Goal: Task Accomplishment & Management: Use online tool/utility

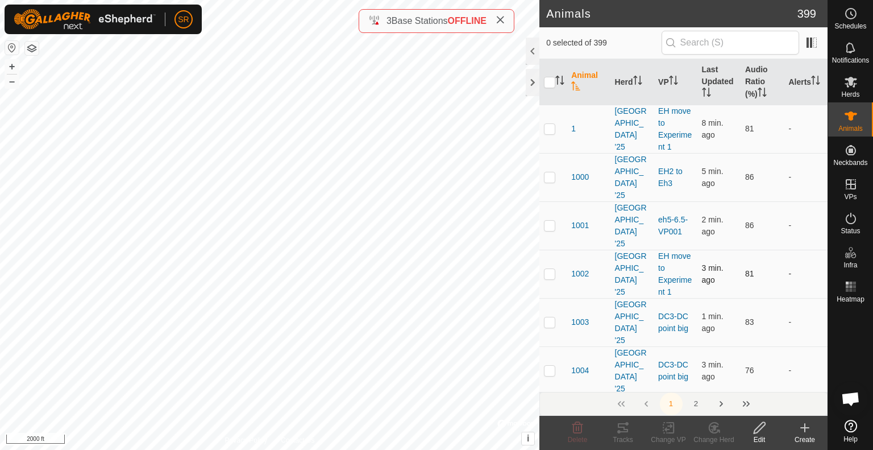
click at [187, 362] on div "6134 1581774495 [GEOGRAPHIC_DATA] '25 EH move to Experiment 1 + – ⇧ i © Mapbox …" at bounding box center [270, 225] width 540 height 450
checkbox input "true"
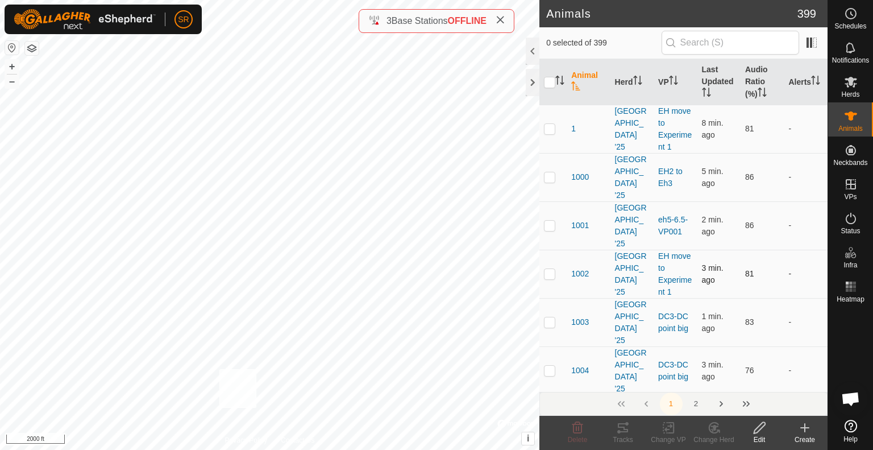
checkbox input "true"
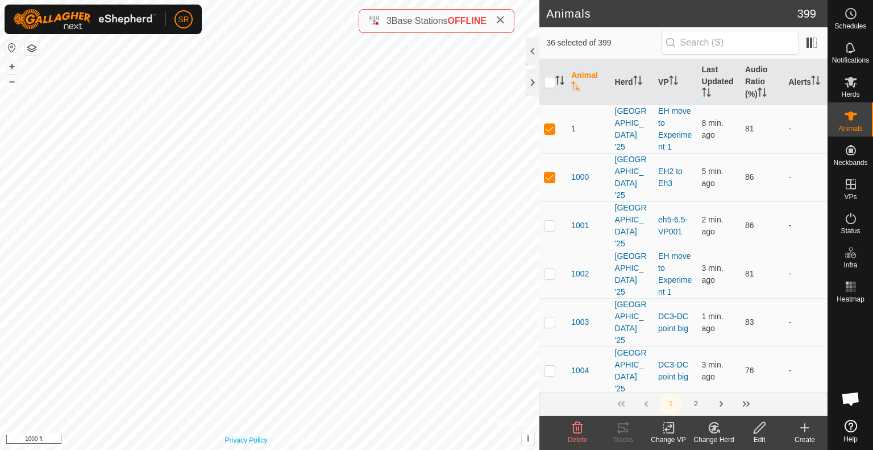
checkbox input "true"
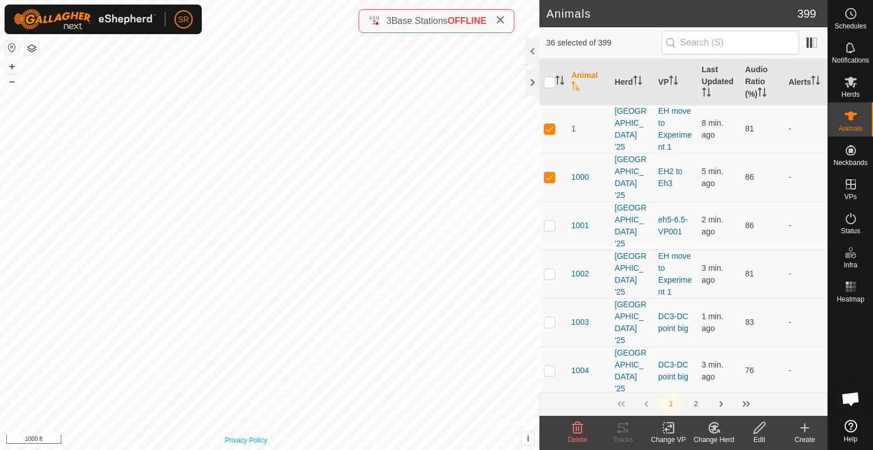
checkbox input "true"
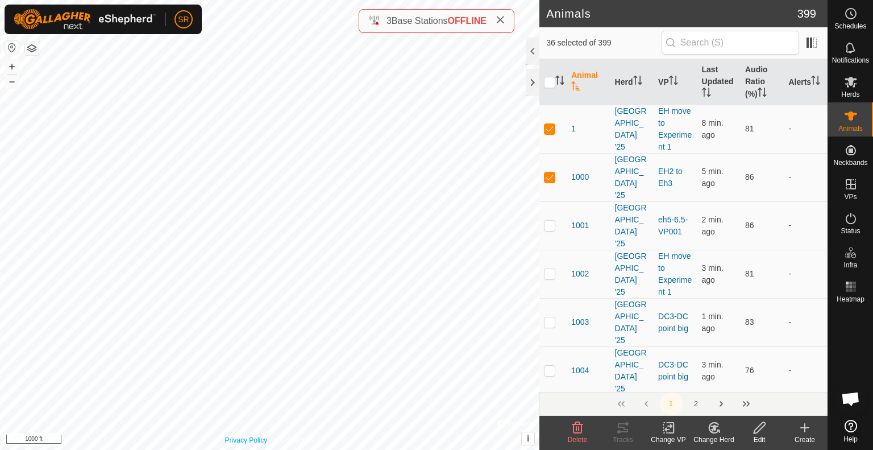
checkbox input "true"
click at [254, 286] on div "264 3577633427 [GEOGRAPHIC_DATA] '25 EH3 to Eh4 + – ⇧ i © Mapbox , © OpenStreet…" at bounding box center [270, 225] width 540 height 450
checkbox input "true"
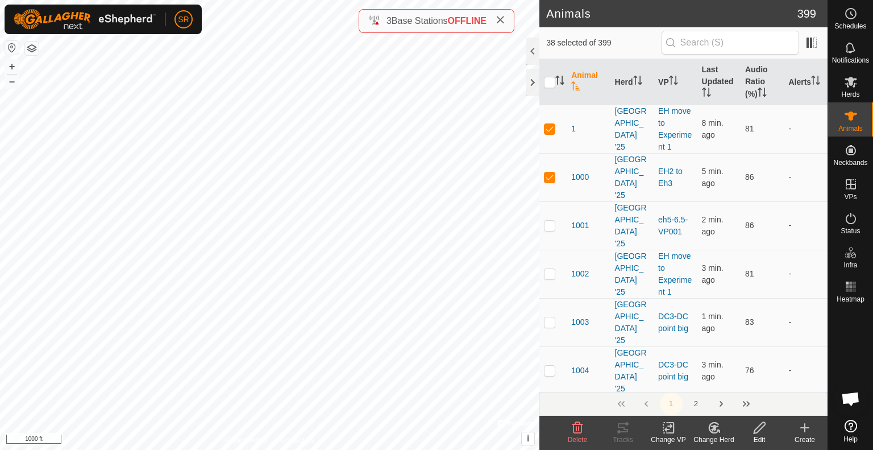
click at [672, 432] on icon at bounding box center [671, 428] width 5 height 10
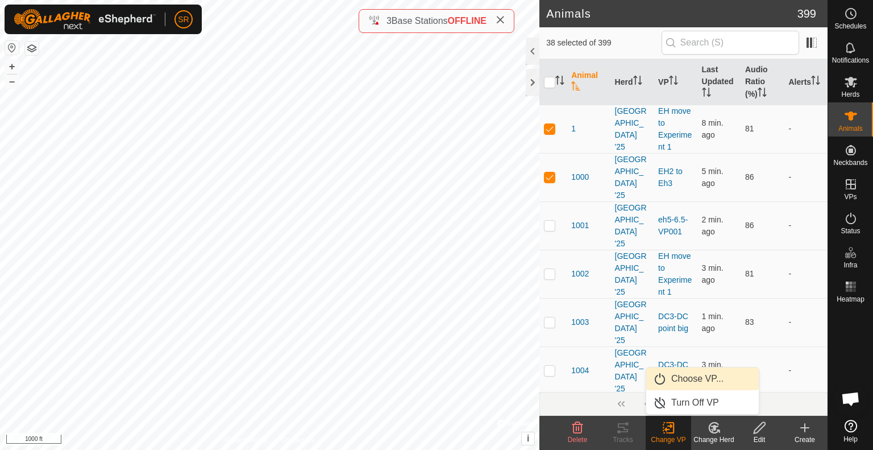
click at [690, 379] on link "Choose VP..." at bounding box center [703, 378] width 113 height 23
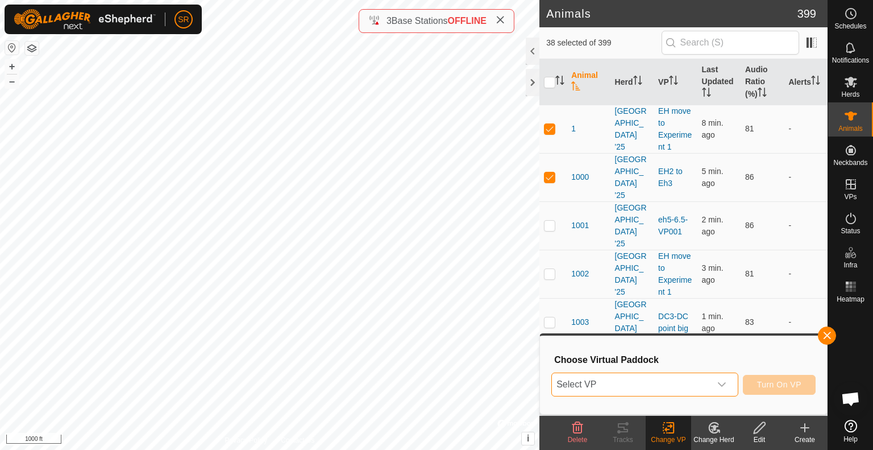
click at [690, 379] on span "Select VP" at bounding box center [631, 384] width 159 height 23
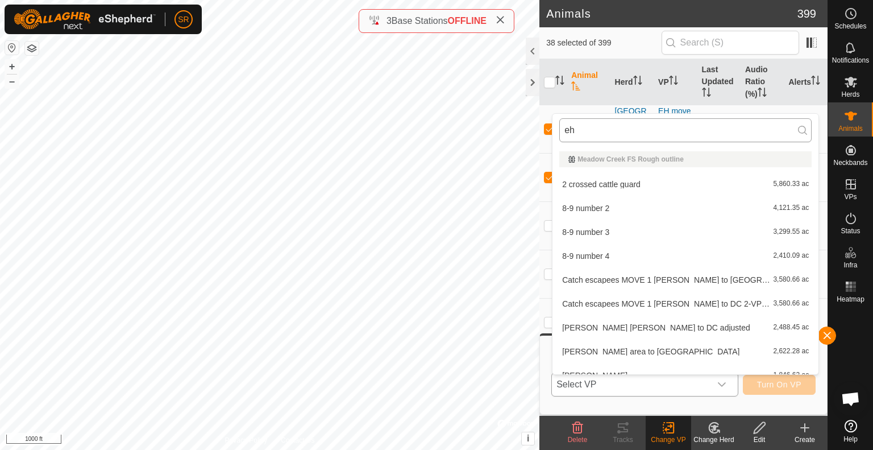
type input "ehg"
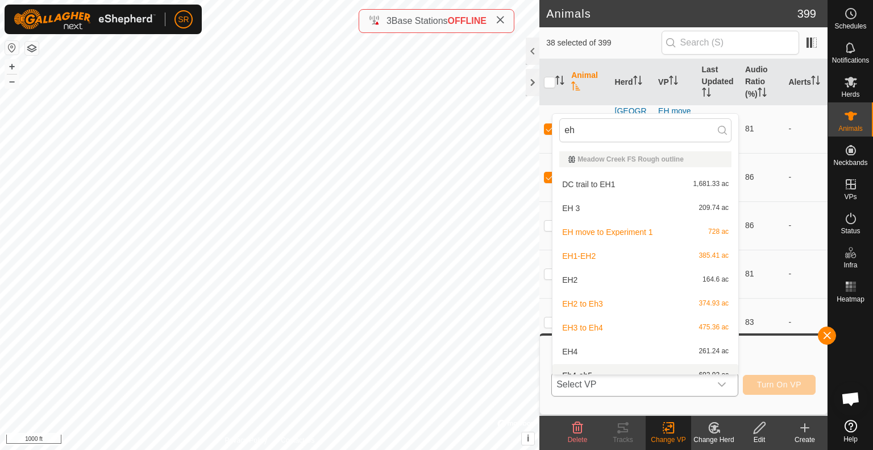
scroll to position [13, 0]
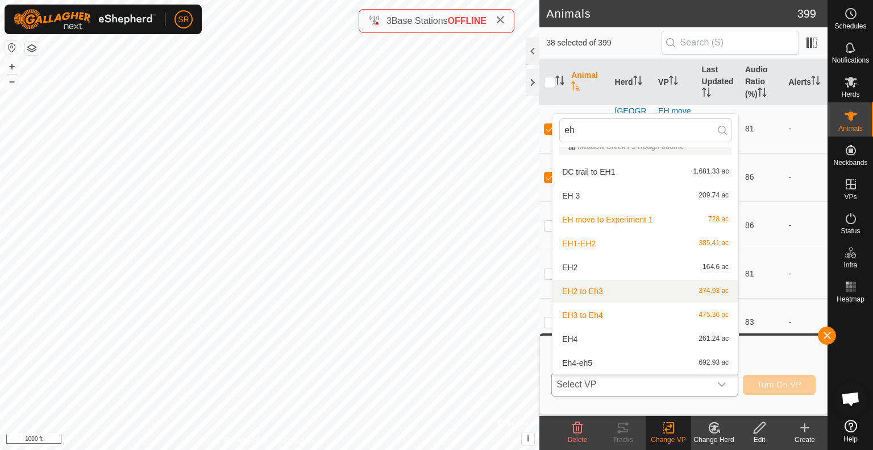
type input "eh"
click at [616, 287] on li "EH2 to Eh3 374.93 ac" at bounding box center [646, 291] width 186 height 23
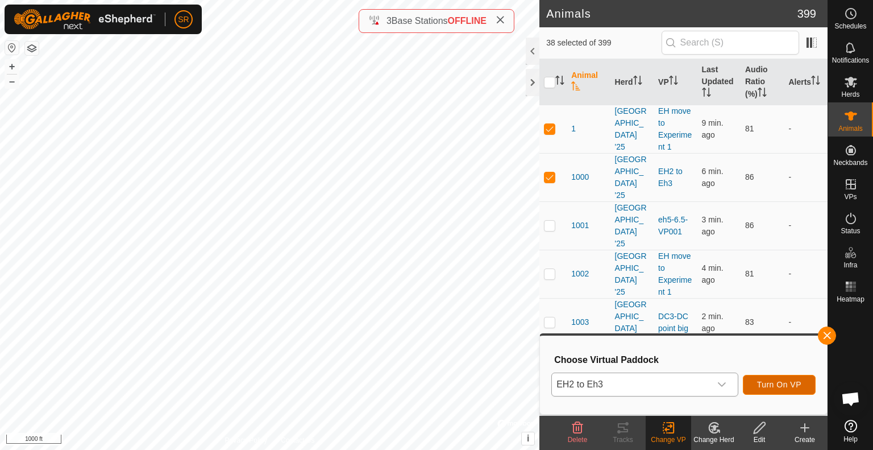
click at [788, 386] on span "Turn On VP" at bounding box center [779, 384] width 44 height 9
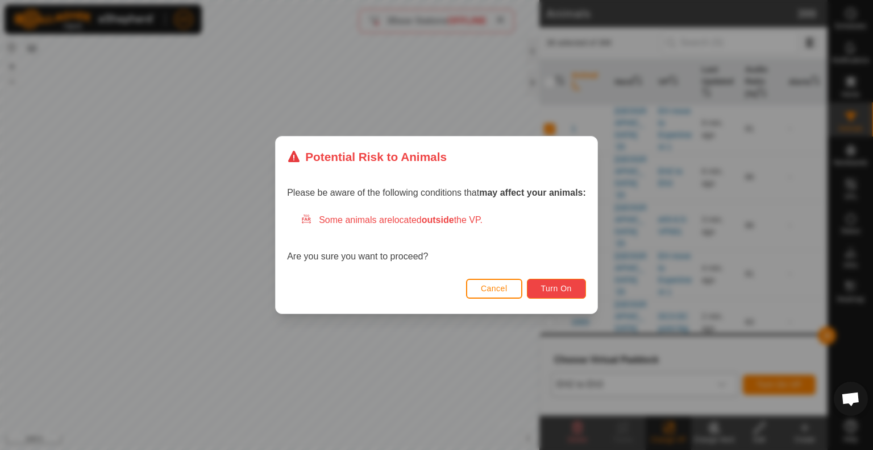
click at [555, 287] on span "Turn On" at bounding box center [556, 288] width 31 height 9
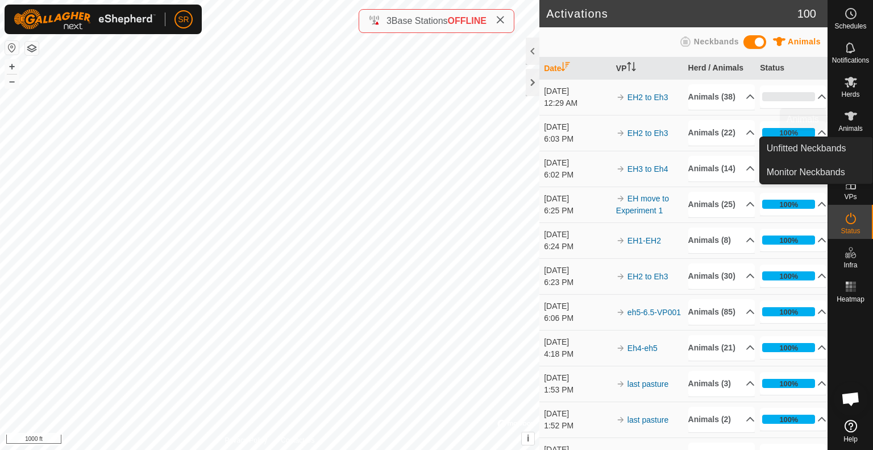
click at [851, 113] on icon at bounding box center [851, 115] width 13 height 9
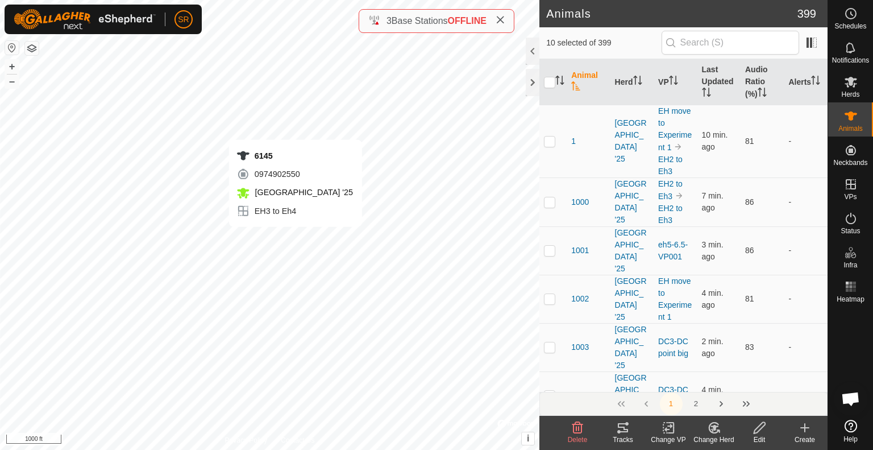
checkbox input "true"
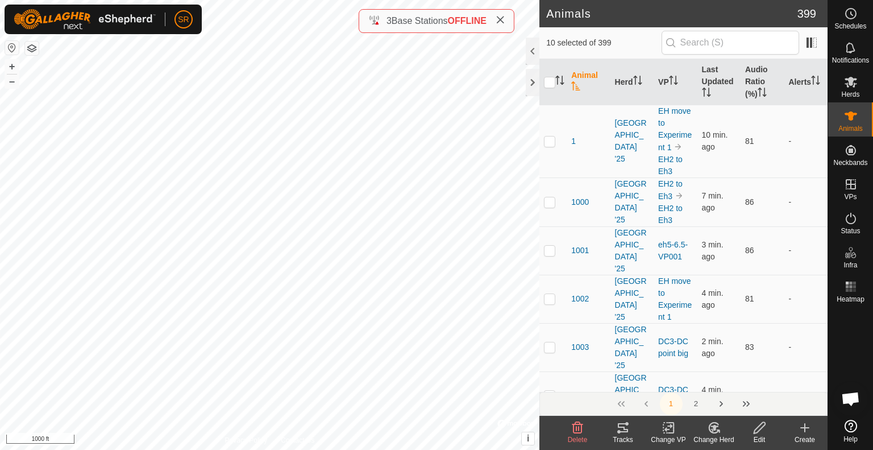
click at [671, 429] on icon at bounding box center [669, 428] width 14 height 14
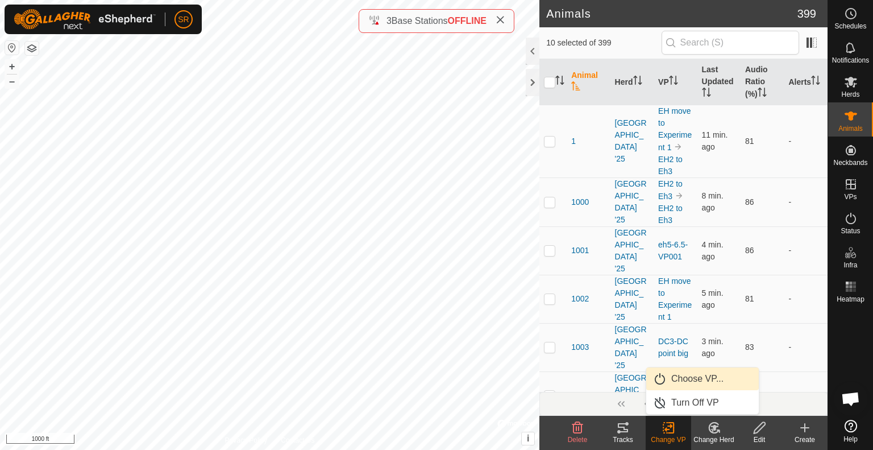
click at [685, 372] on link "Choose VP..." at bounding box center [703, 378] width 113 height 23
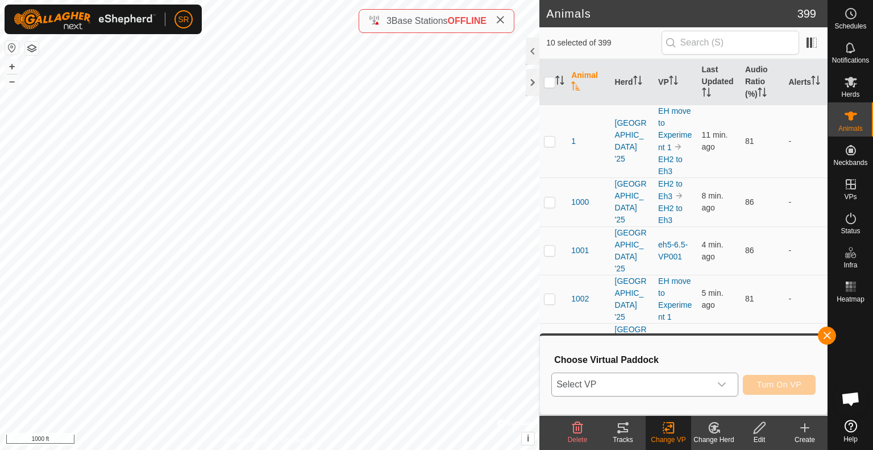
click at [668, 384] on span "Select VP" at bounding box center [631, 384] width 159 height 23
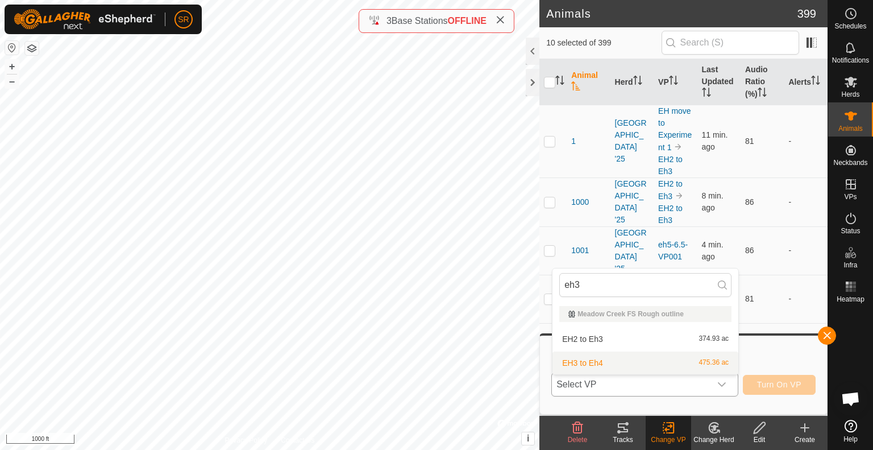
type input "eh3"
click at [636, 361] on li "EH3 to Eh4 475.36 ac" at bounding box center [646, 362] width 186 height 23
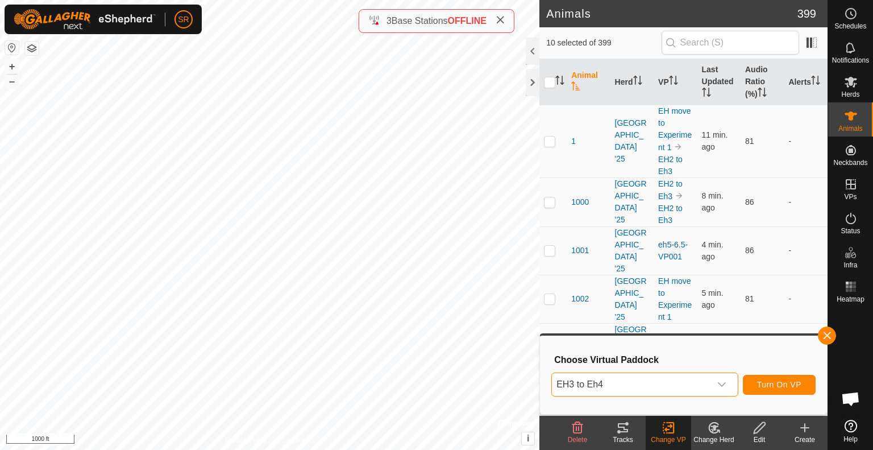
click at [642, 390] on span "EH3 to Eh4" at bounding box center [631, 384] width 159 height 23
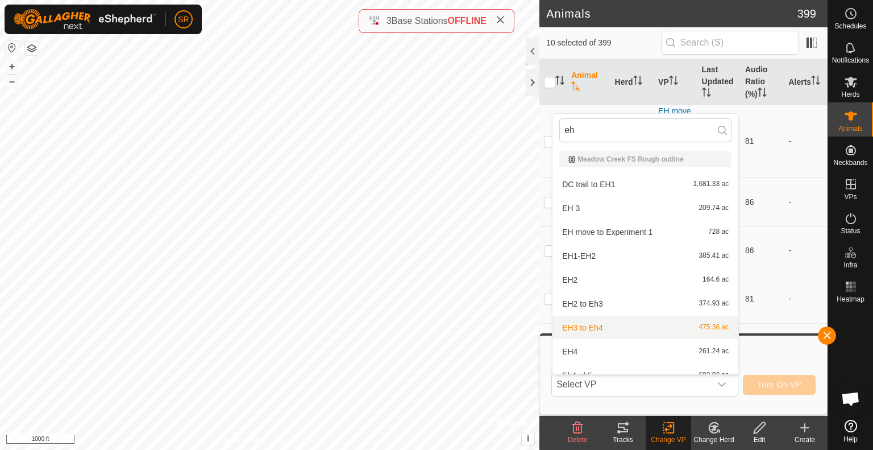
type input "eh"
click at [607, 325] on li "EH3 to Eh4 475.36 ac" at bounding box center [646, 327] width 186 height 23
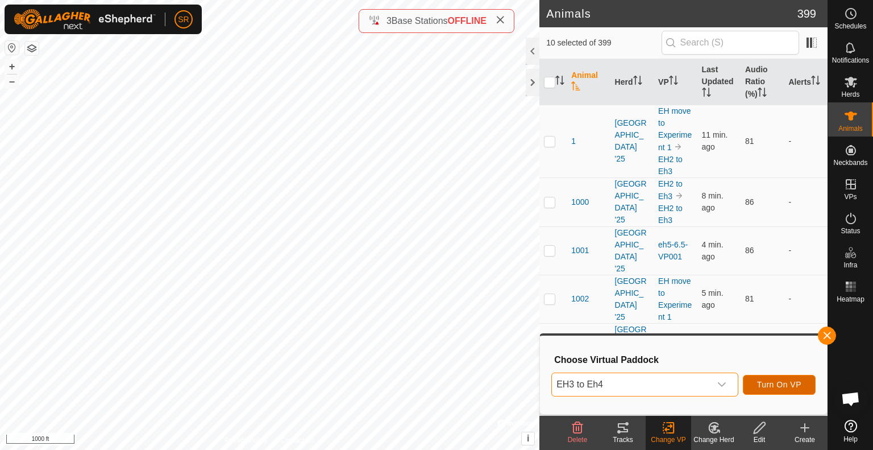
click at [782, 382] on span "Turn On VP" at bounding box center [779, 384] width 44 height 9
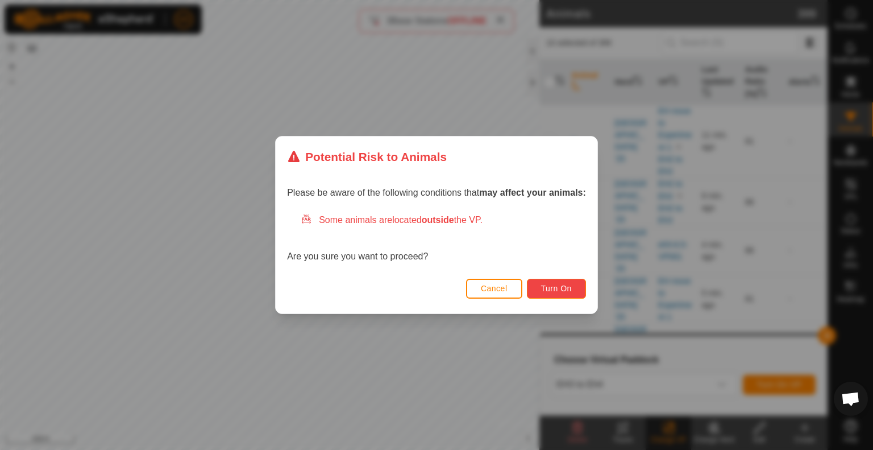
click at [546, 288] on span "Turn On" at bounding box center [556, 288] width 31 height 9
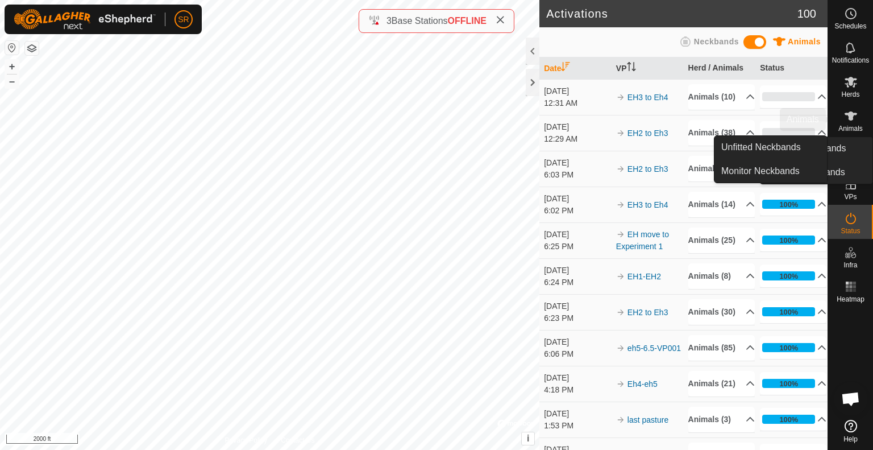
click at [853, 114] on icon at bounding box center [851, 115] width 13 height 9
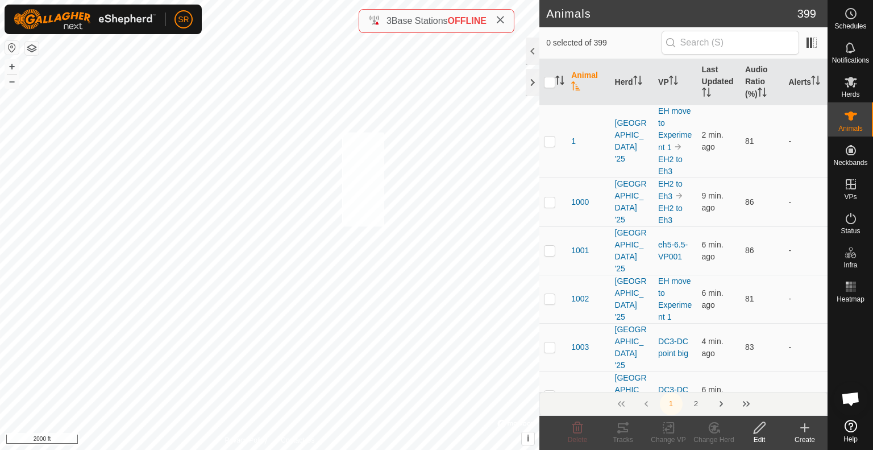
checkbox input "true"
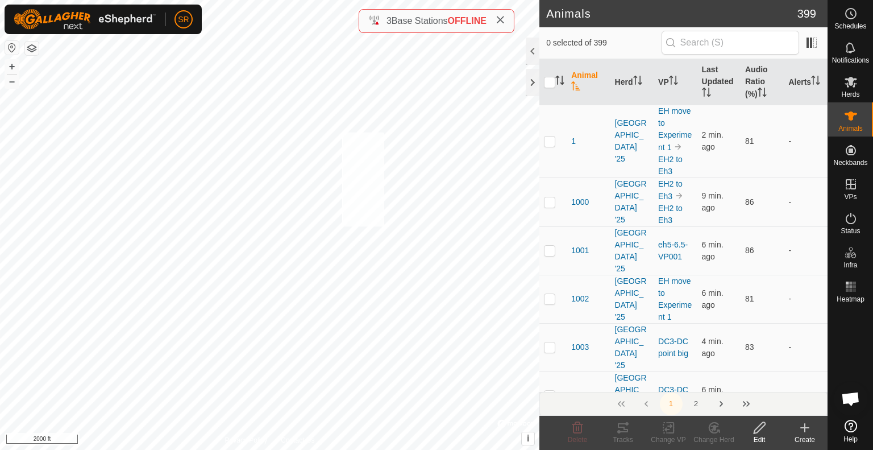
checkbox input "true"
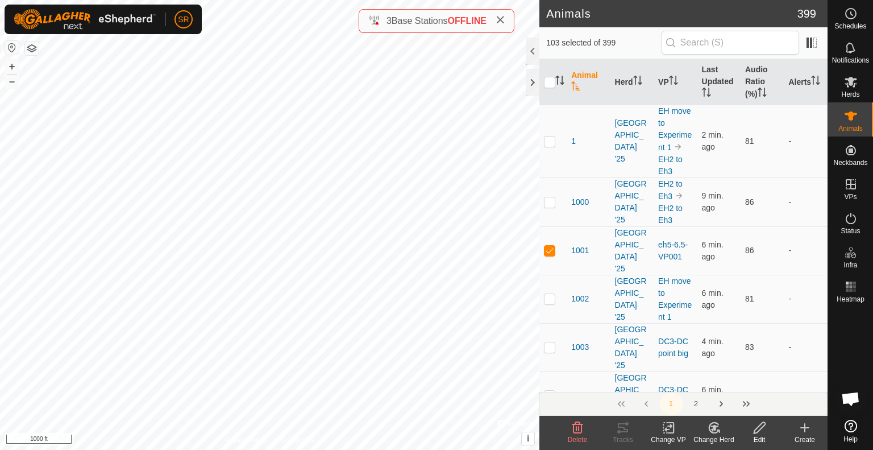
checkbox input "true"
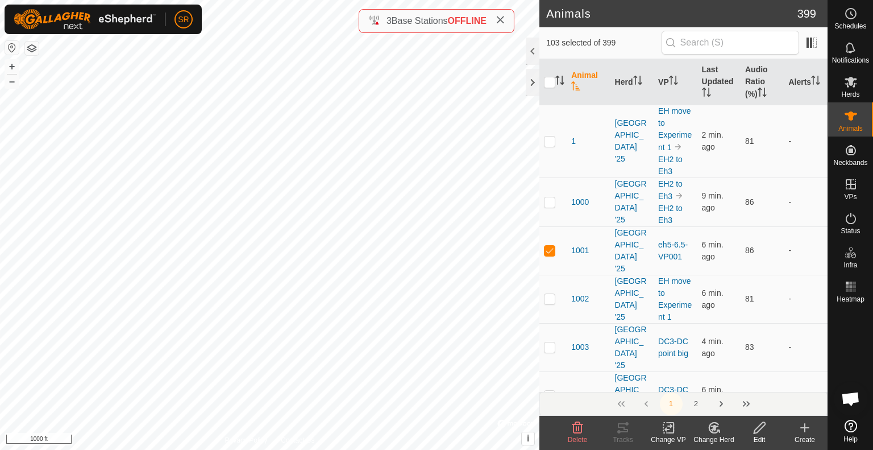
checkbox input "true"
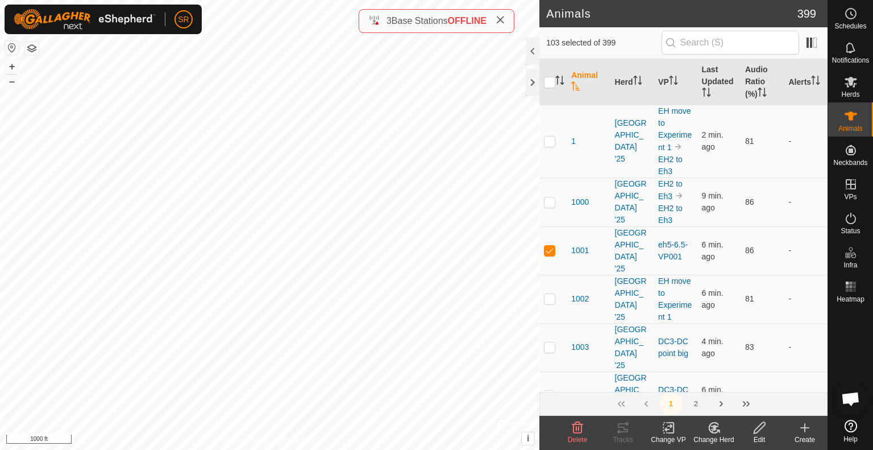
checkbox input "true"
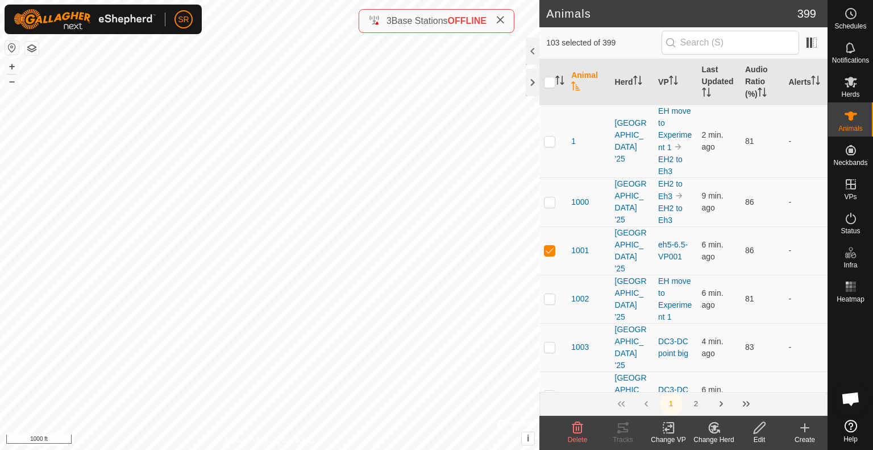
checkbox input "true"
click at [353, 225] on div "3384 4206652102 experiment herd eh5-6.5-VP001 + – ⇧ i © Mapbox , © OpenStreetMa…" at bounding box center [270, 225] width 540 height 450
checkbox input "true"
click at [666, 433] on icon at bounding box center [669, 428] width 14 height 14
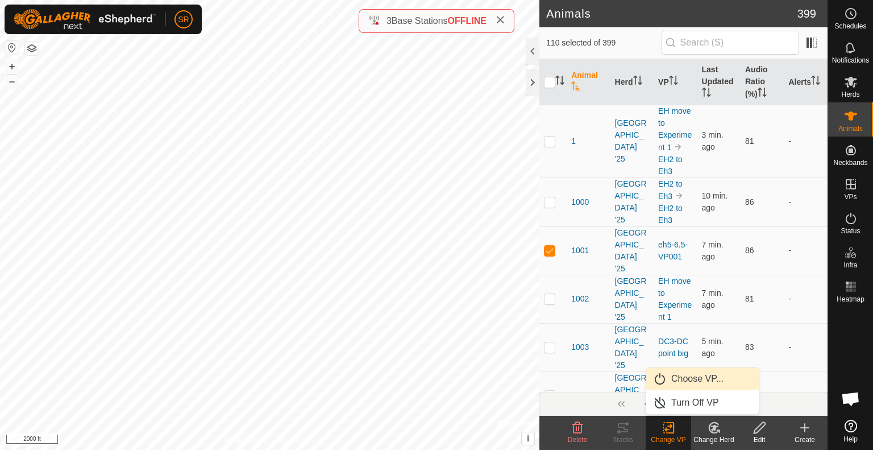
click at [690, 379] on link "Choose VP..." at bounding box center [703, 378] width 113 height 23
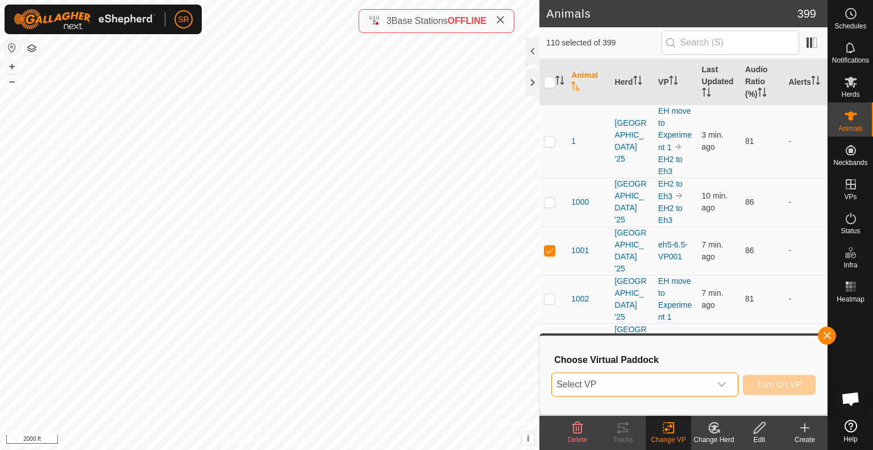
click at [690, 379] on span "Select VP" at bounding box center [631, 384] width 159 height 23
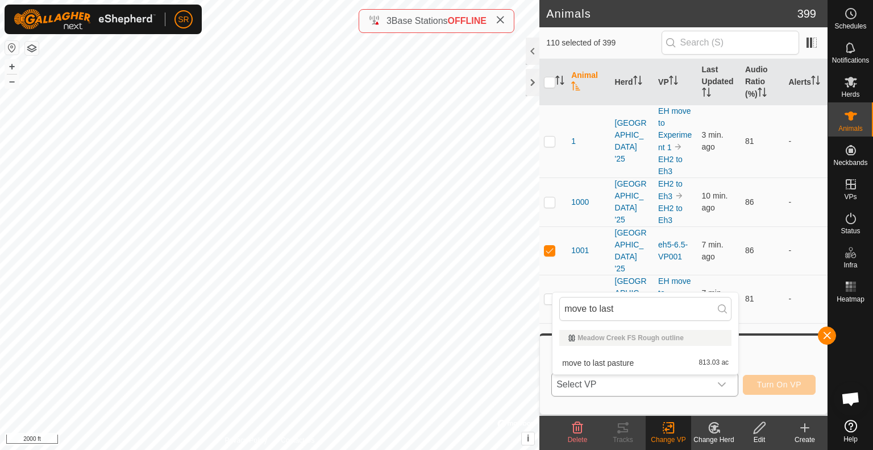
type input "move to last"
click at [666, 366] on li "move to last pasture 813.03 ac" at bounding box center [646, 362] width 186 height 23
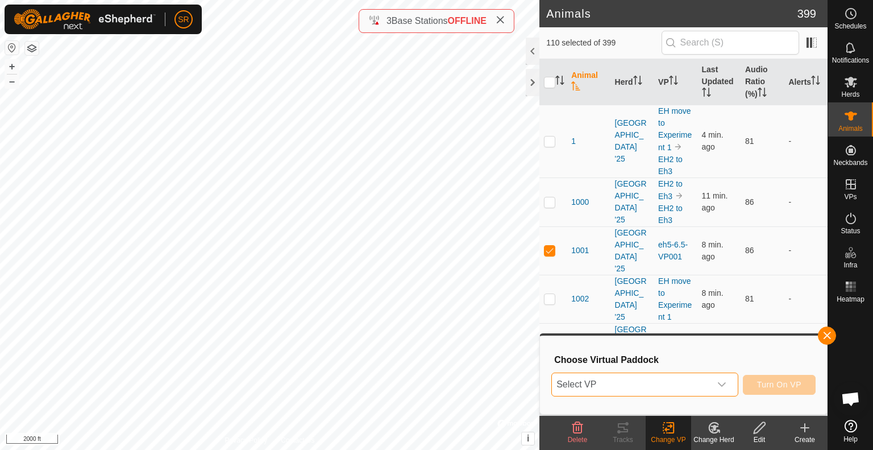
click at [657, 388] on span "Select VP" at bounding box center [631, 384] width 159 height 23
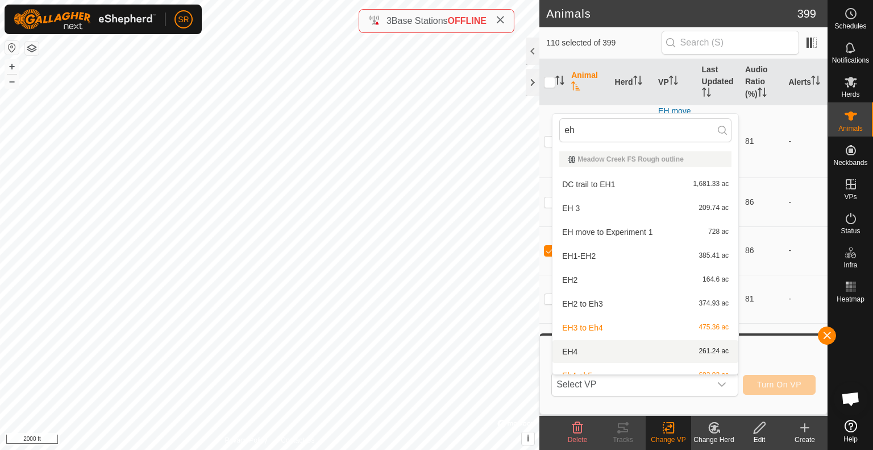
scroll to position [13, 0]
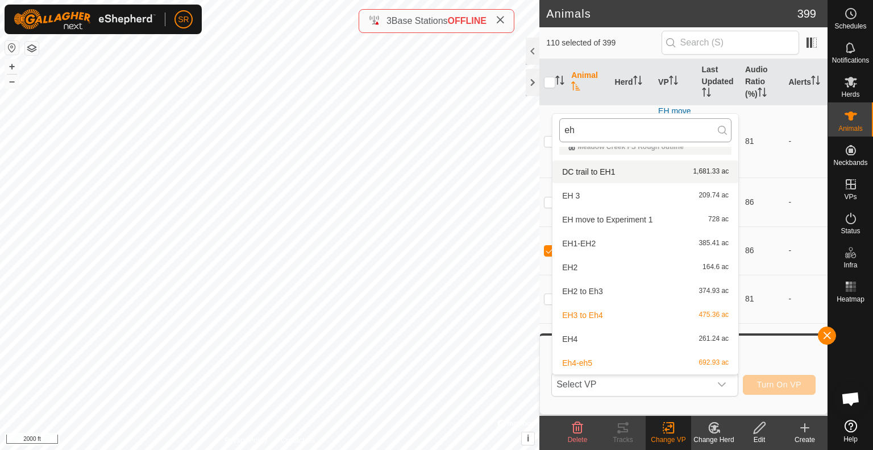
click at [607, 136] on input "eh" at bounding box center [646, 130] width 172 height 24
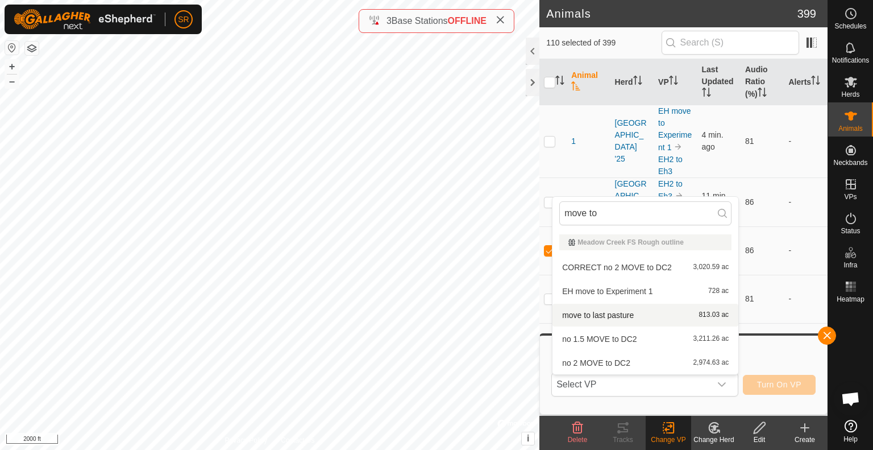
type input "move to"
click at [605, 316] on li "move to last pasture 813.03 ac" at bounding box center [646, 315] width 186 height 23
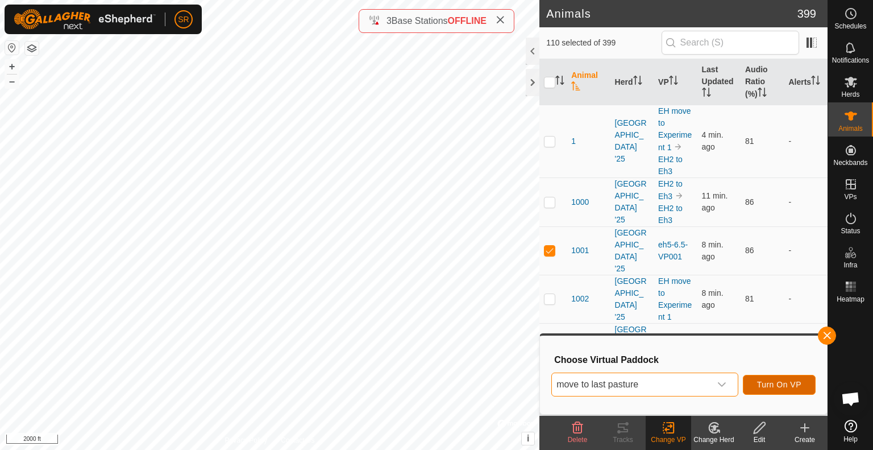
click at [773, 383] on span "Turn On VP" at bounding box center [779, 384] width 44 height 9
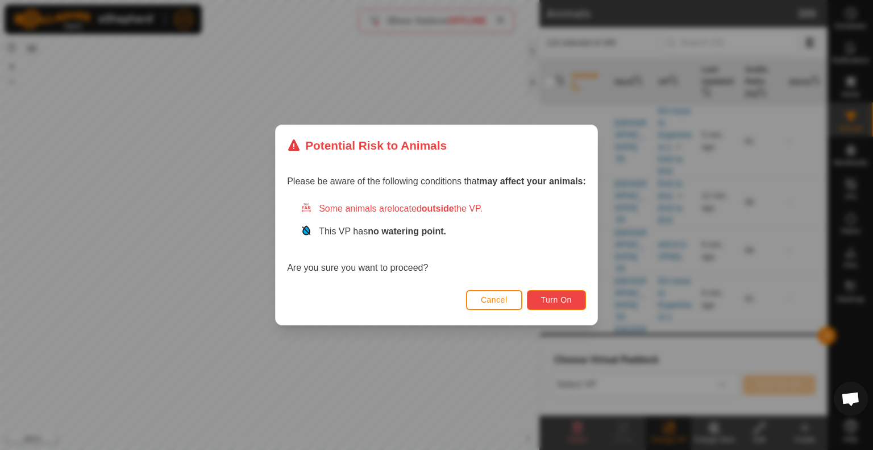
click at [561, 303] on span "Turn On" at bounding box center [556, 299] width 31 height 9
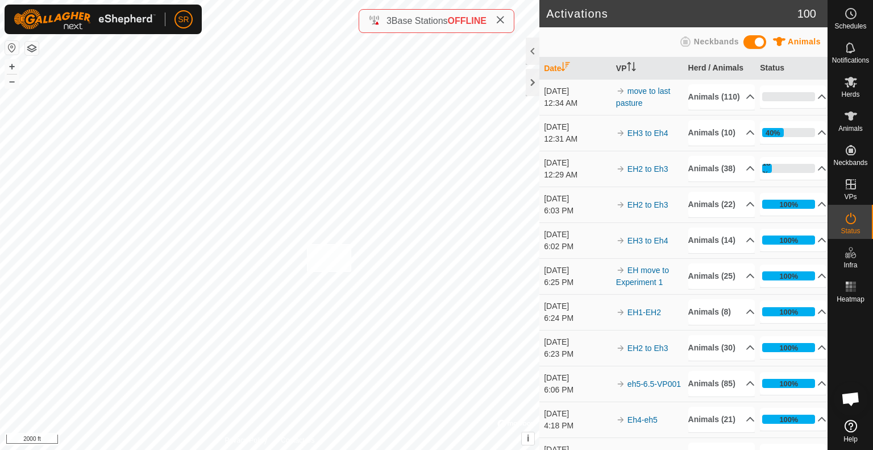
click at [307, 244] on div "[GEOGRAPHIC_DATA] 1 Type: dam Capacity: 100L Water Level: 100% Drinkable: Yes +…" at bounding box center [270, 225] width 540 height 450
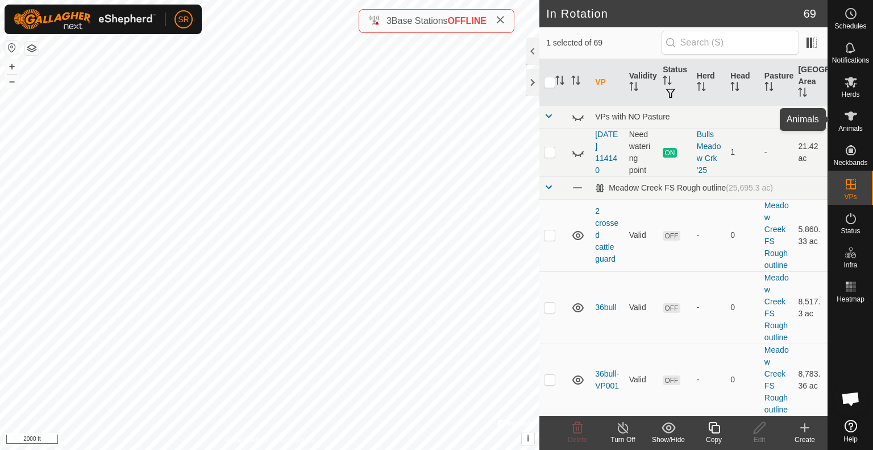
click at [853, 113] on icon at bounding box center [851, 116] width 14 height 14
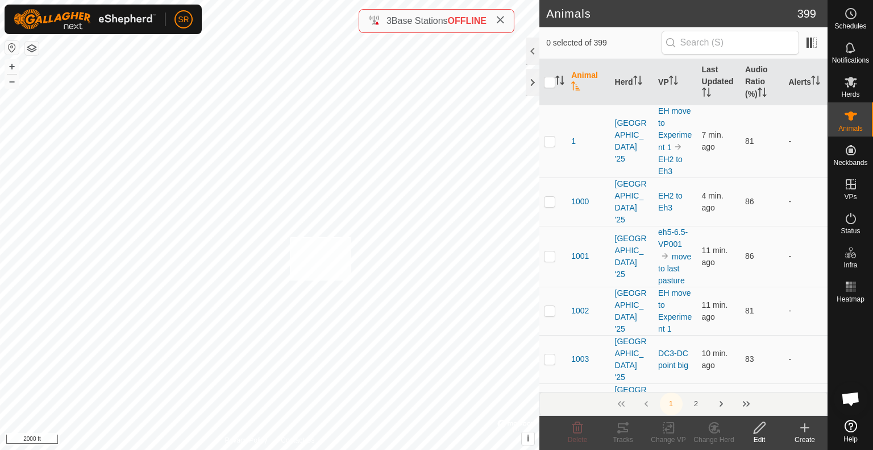
click at [289, 237] on div "Y5029 0921175768 [GEOGRAPHIC_DATA] '25 EH move to Experiment 1 + – ⇧ i © Mapbox…" at bounding box center [270, 225] width 540 height 450
checkbox input "true"
click at [666, 429] on icon at bounding box center [669, 427] width 8 height 7
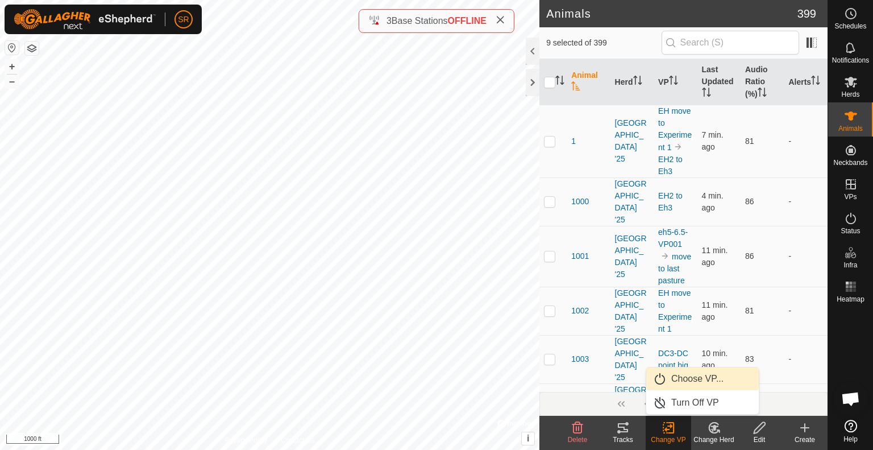
click at [699, 386] on link "Choose VP..." at bounding box center [703, 378] width 113 height 23
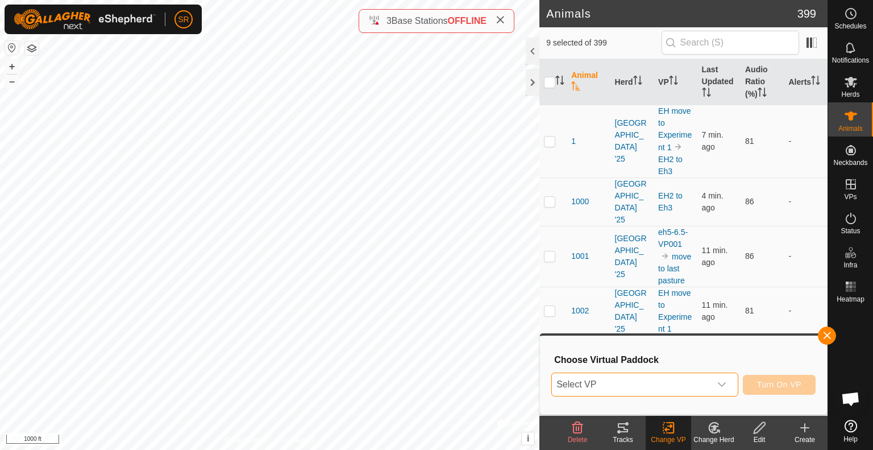
click at [699, 386] on span "Select VP" at bounding box center [631, 384] width 159 height 23
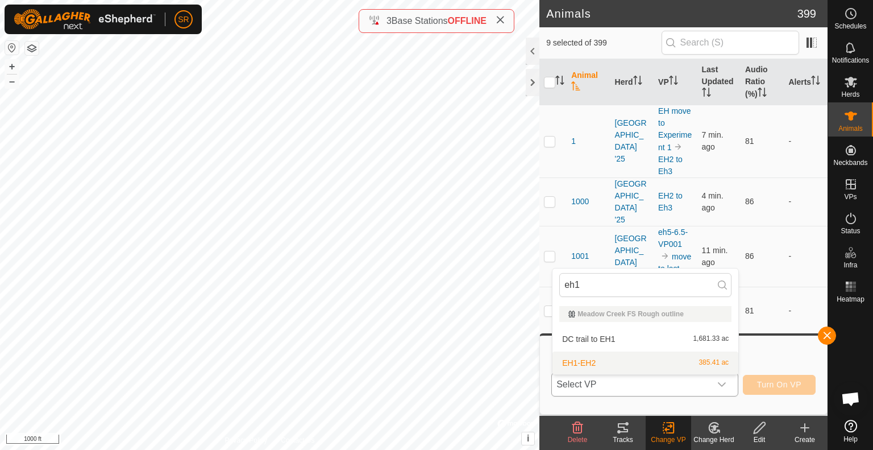
type input "eh1"
click at [670, 367] on li "EH1-EH2 385.41 ac" at bounding box center [646, 362] width 186 height 23
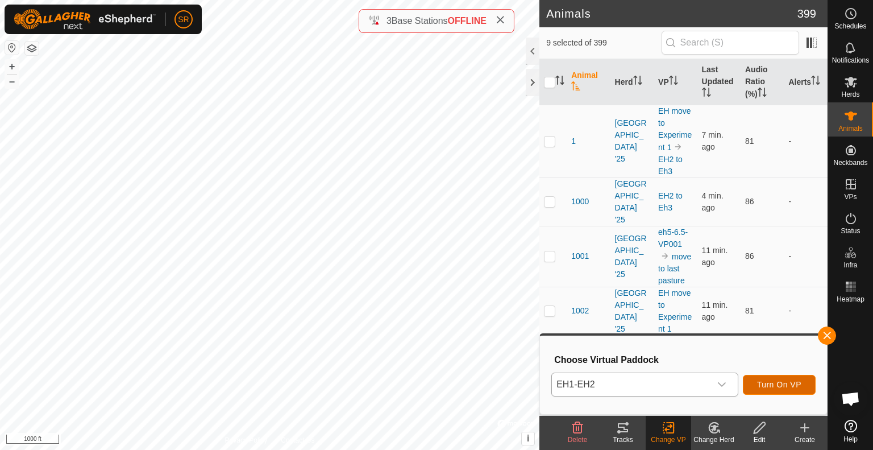
click at [780, 382] on span "Turn On VP" at bounding box center [779, 384] width 44 height 9
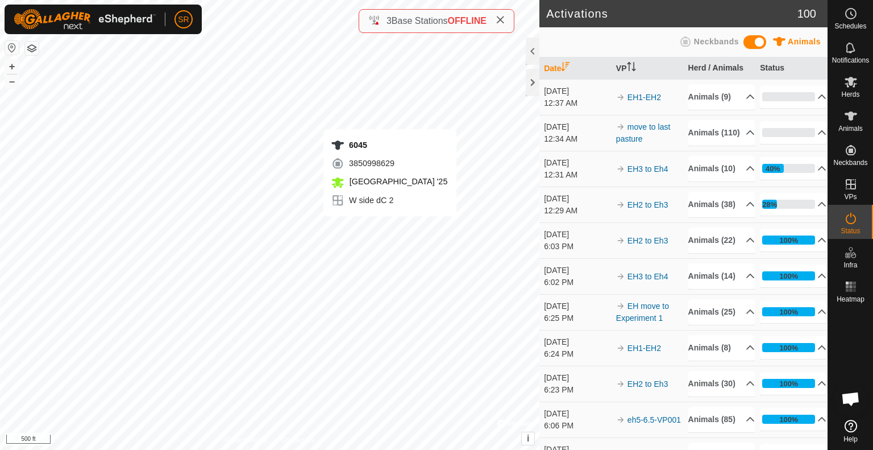
click at [390, 227] on div "6045 3850998629 [GEOGRAPHIC_DATA] '25 W side dC 2 + – ⇧ i © Mapbox , © OpenStre…" at bounding box center [270, 225] width 540 height 450
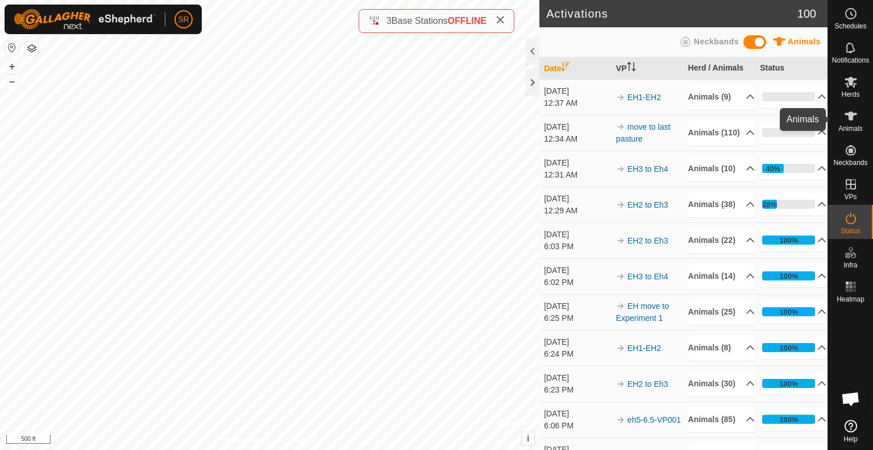
click at [851, 114] on icon at bounding box center [851, 115] width 13 height 9
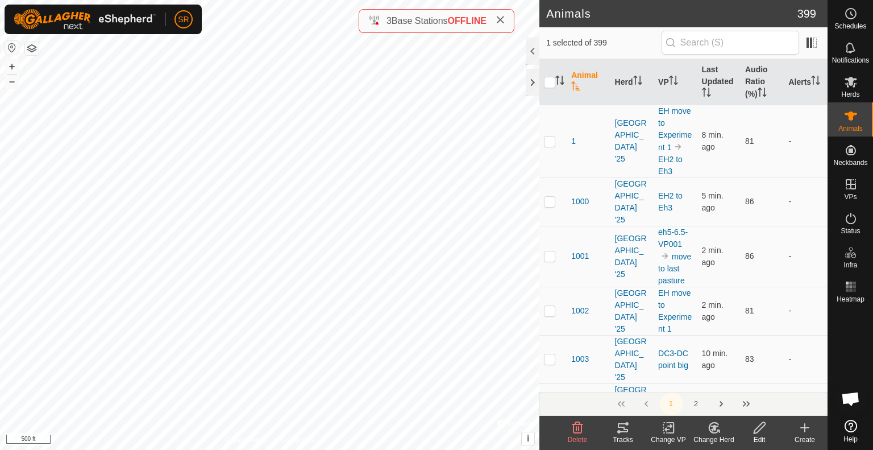
click at [666, 428] on icon at bounding box center [669, 427] width 8 height 7
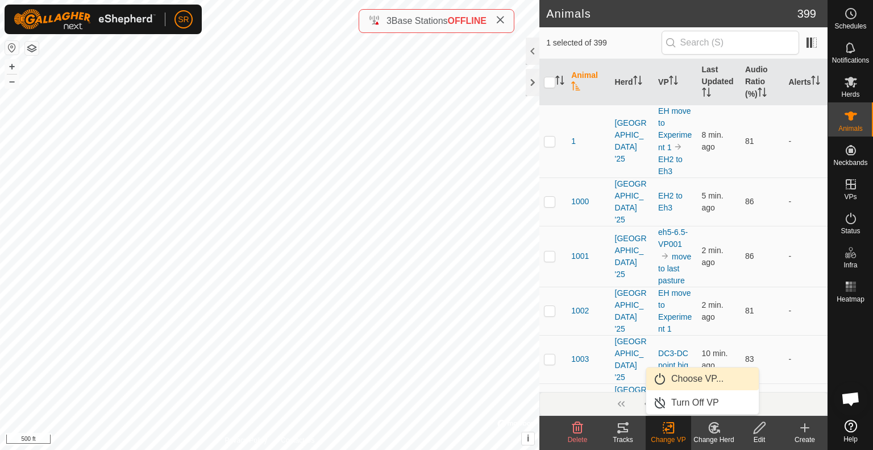
click at [687, 382] on link "Choose VP..." at bounding box center [703, 378] width 113 height 23
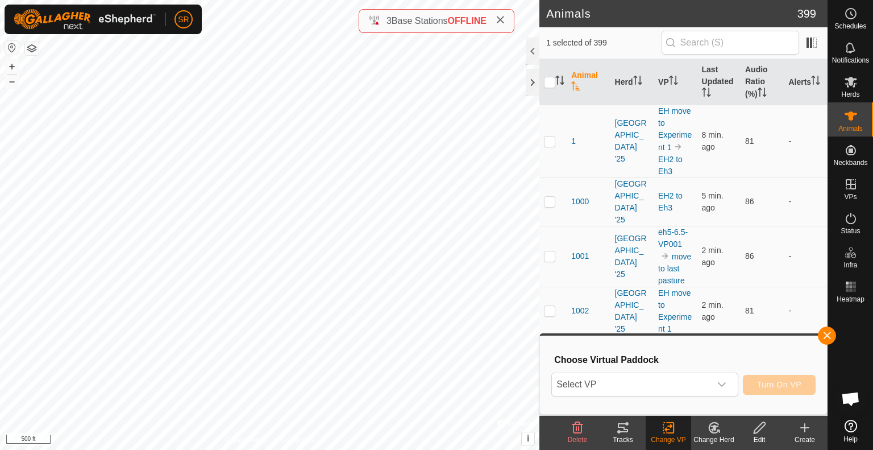
click at [687, 382] on span "Select VP" at bounding box center [631, 384] width 159 height 23
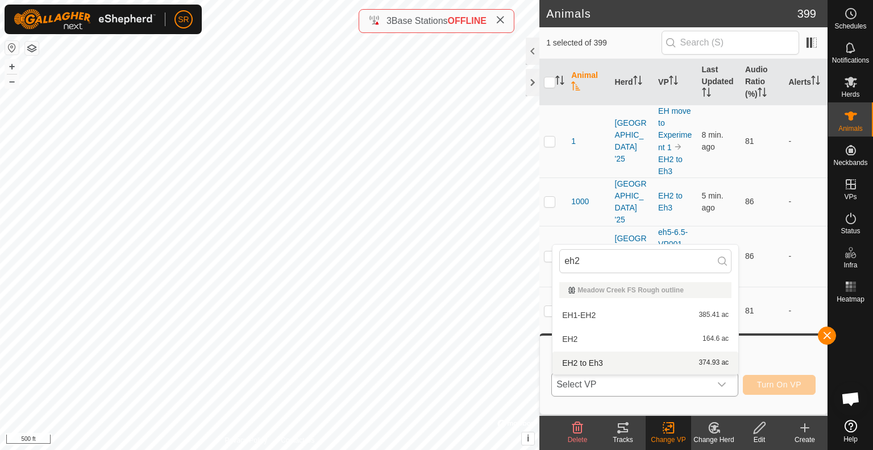
type input "eh2"
click at [578, 367] on li "EH2 to Eh3 374.93 ac" at bounding box center [646, 362] width 186 height 23
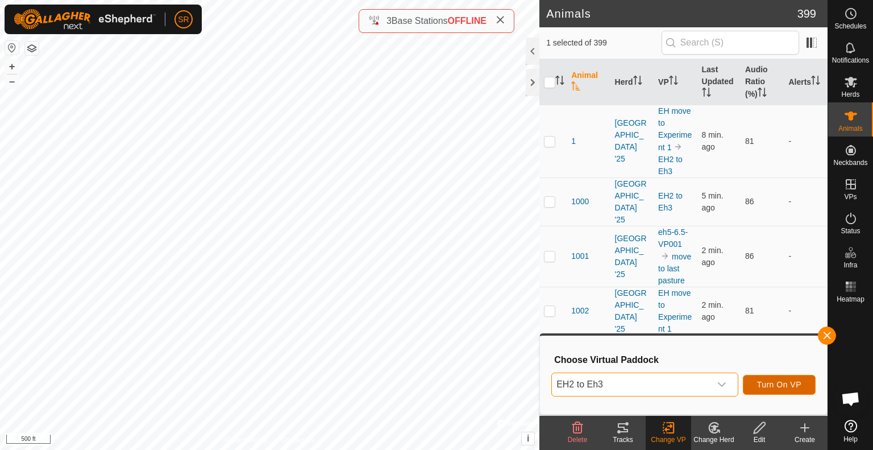
click at [778, 388] on span "Turn On VP" at bounding box center [779, 384] width 44 height 9
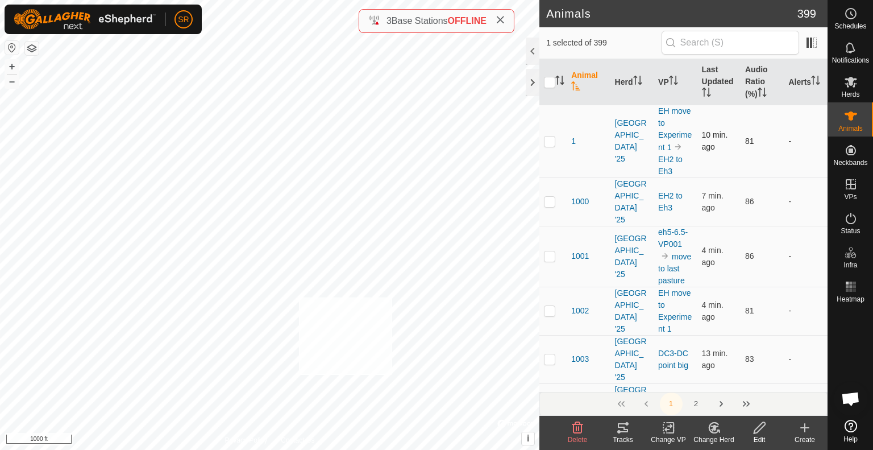
click at [299, 297] on div "1033 3364248710 [GEOGRAPHIC_DATA] '25 EH move to Experiment 1 + – ⇧ i © Mapbox …" at bounding box center [270, 225] width 540 height 450
checkbox input "true"
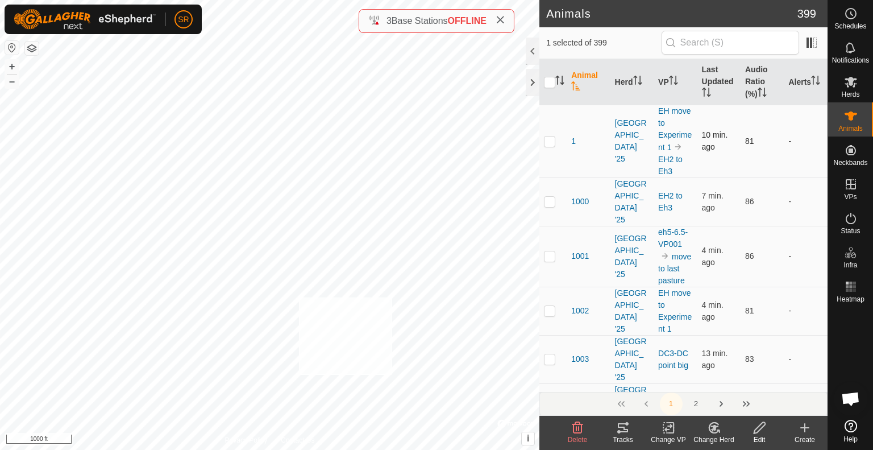
checkbox input "true"
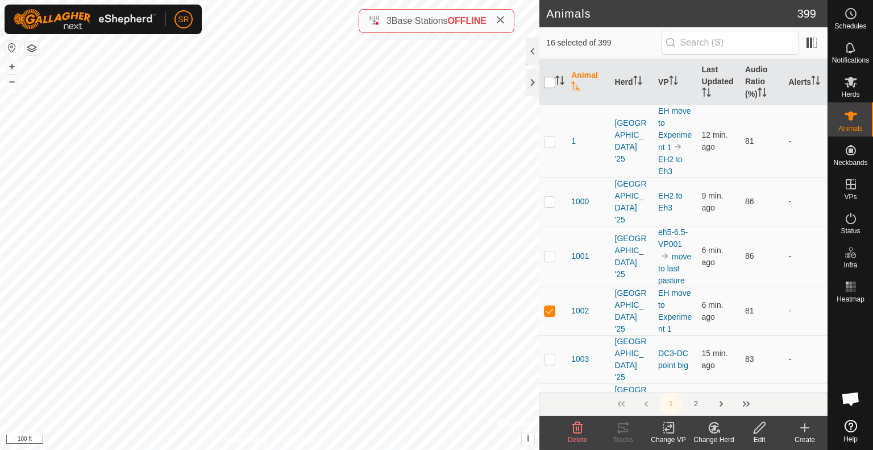
click at [553, 85] on input "checkbox" at bounding box center [549, 82] width 11 height 11
checkbox input "true"
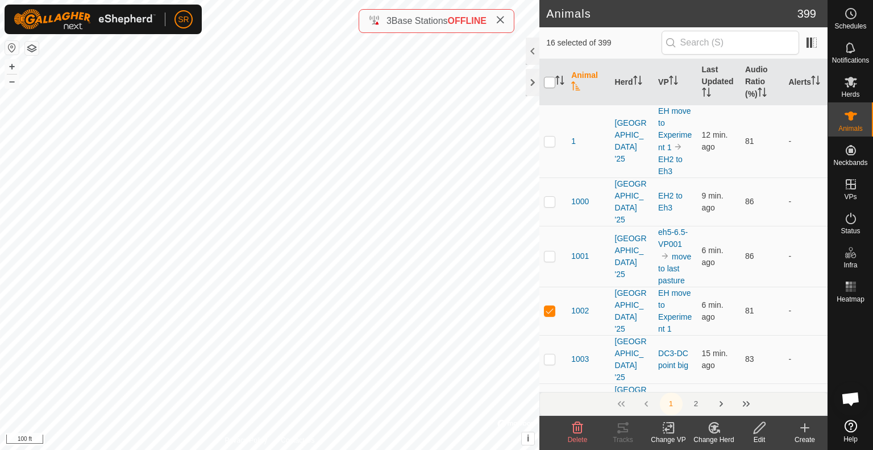
checkbox input "true"
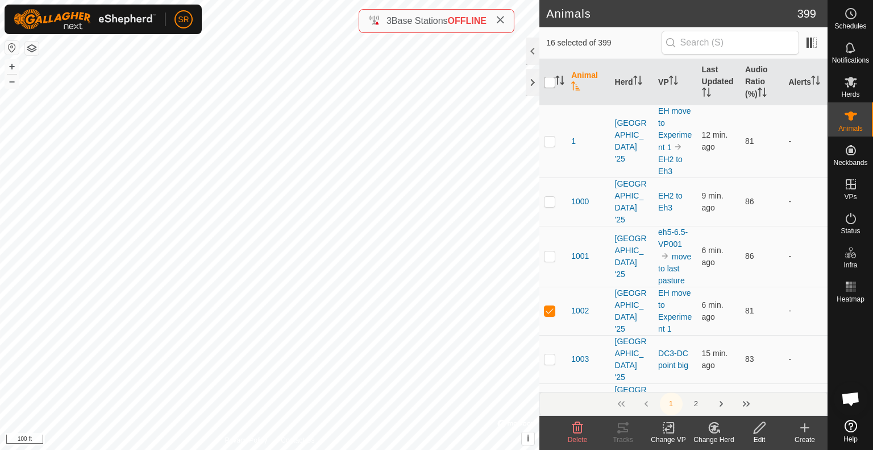
checkbox input "true"
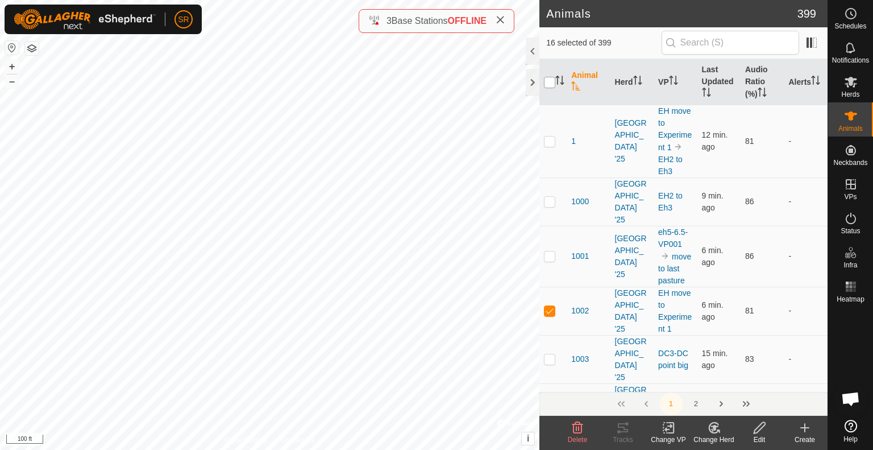
checkbox input "true"
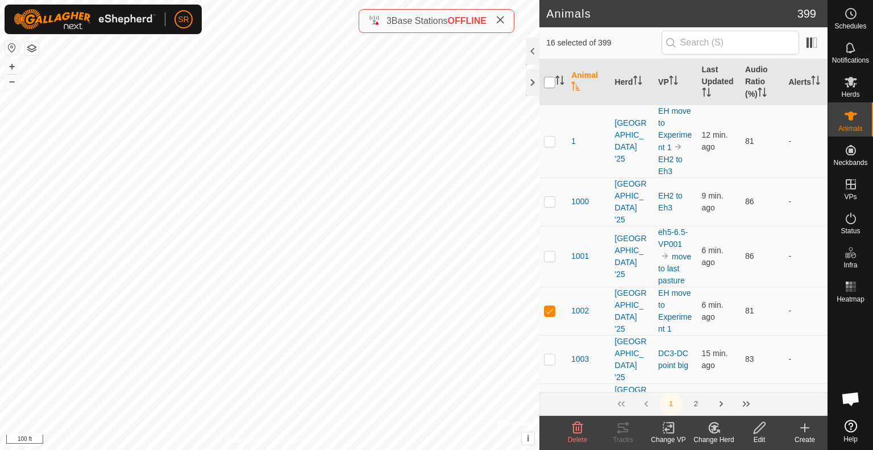
checkbox input "true"
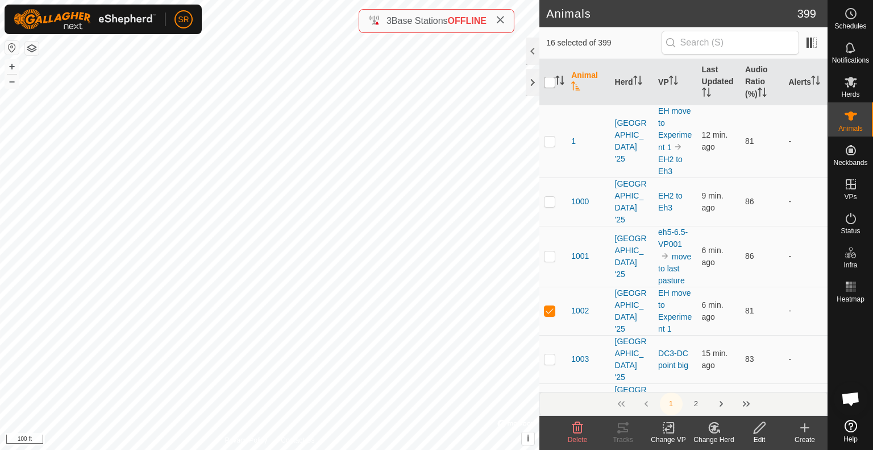
checkbox input "true"
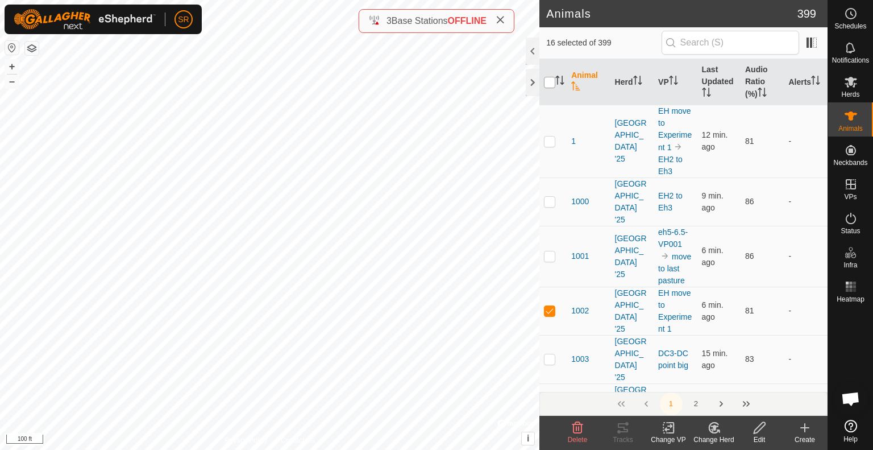
checkbox input "true"
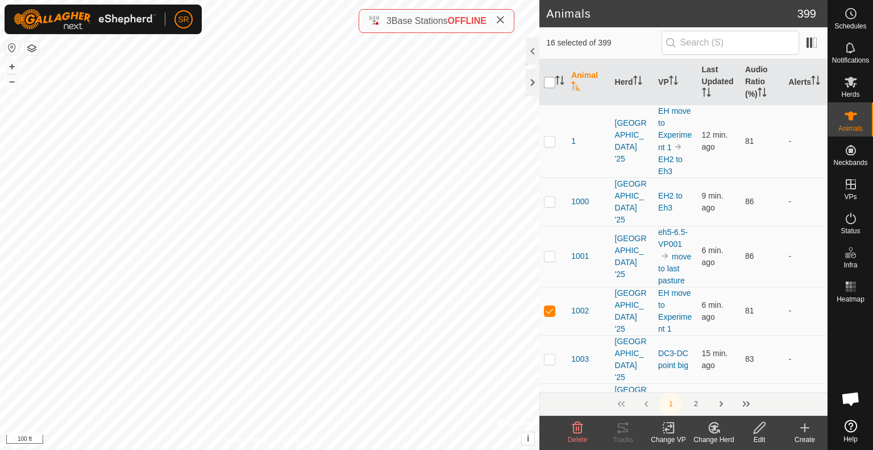
checkbox input "true"
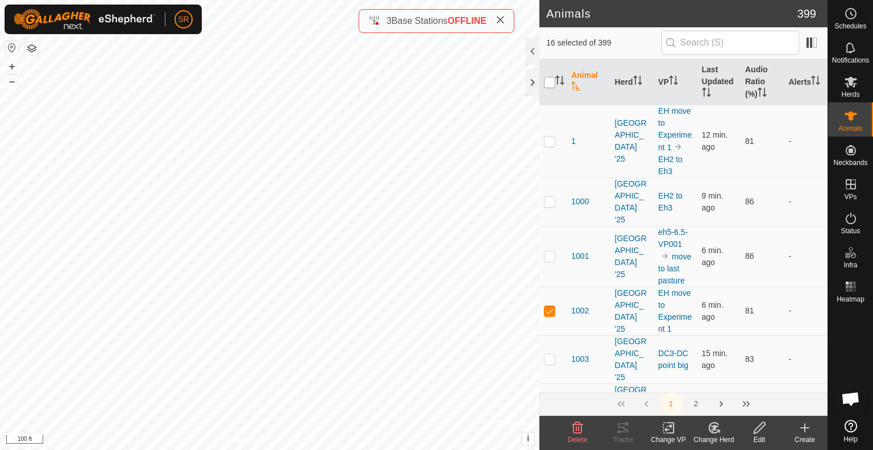
checkbox input "true"
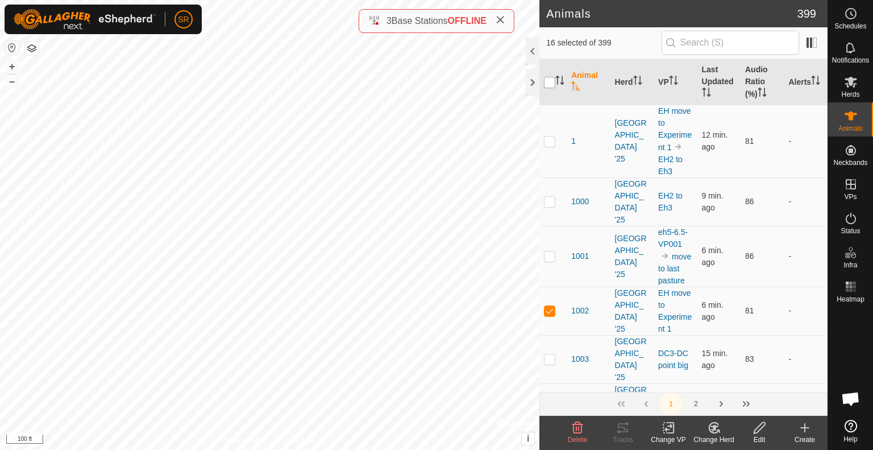
checkbox input "true"
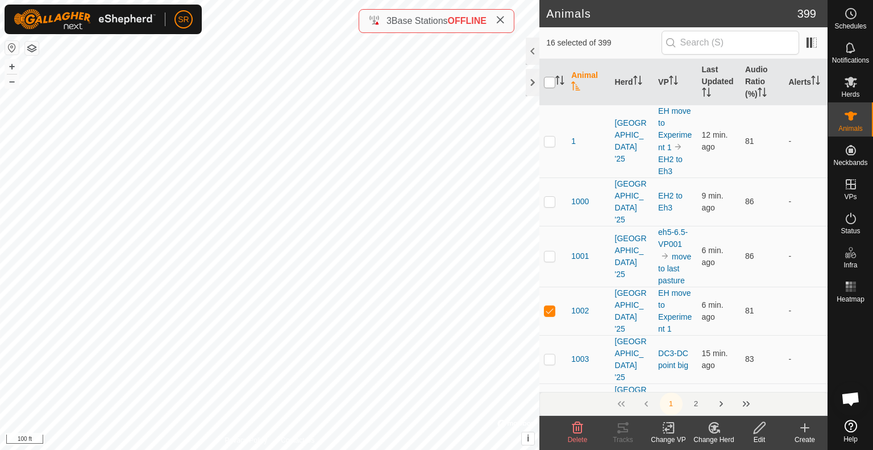
checkbox input "true"
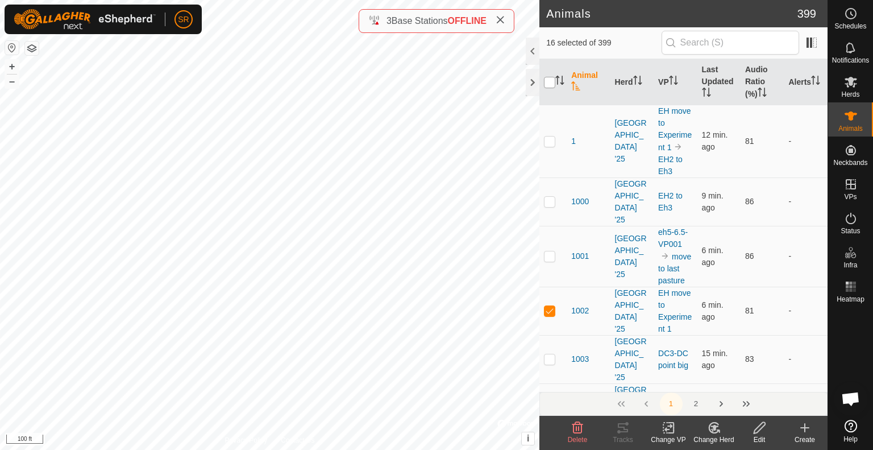
checkbox input "true"
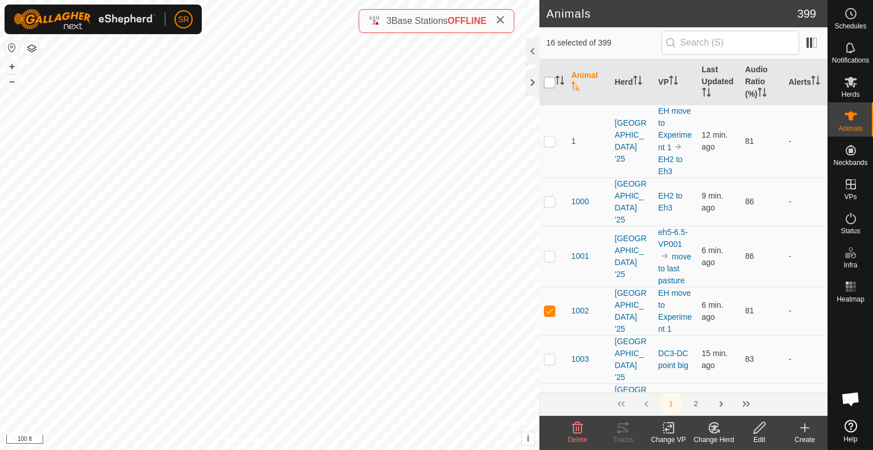
checkbox input "true"
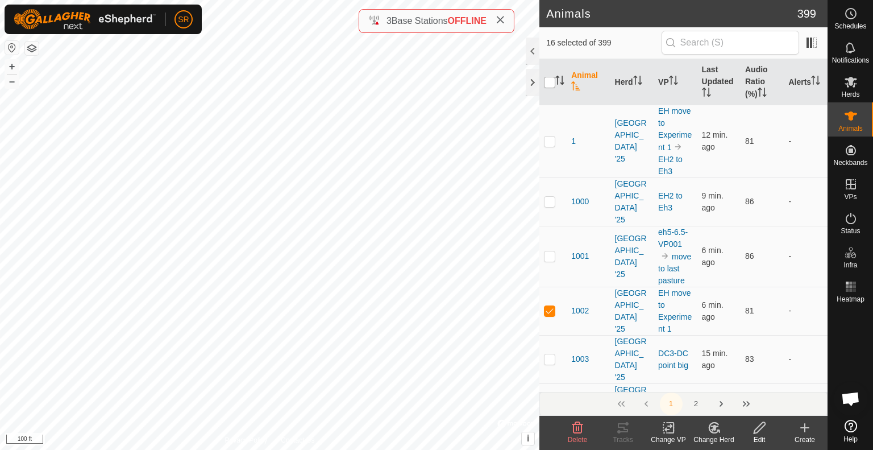
checkbox input "true"
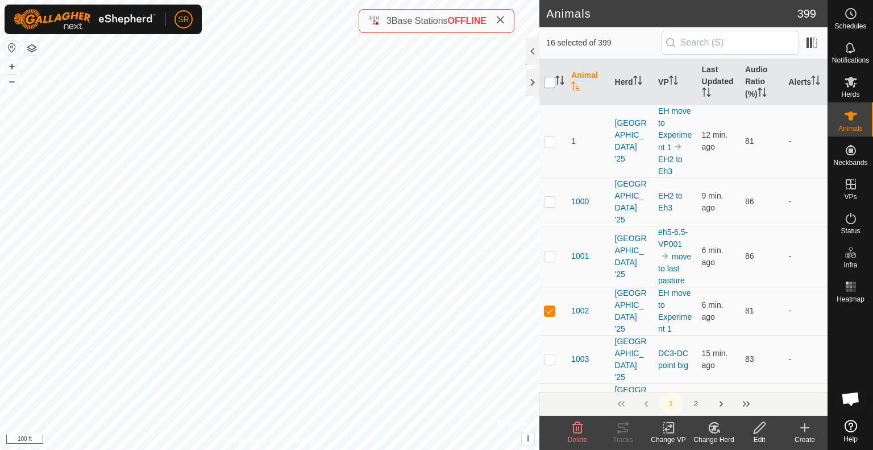
checkbox input "true"
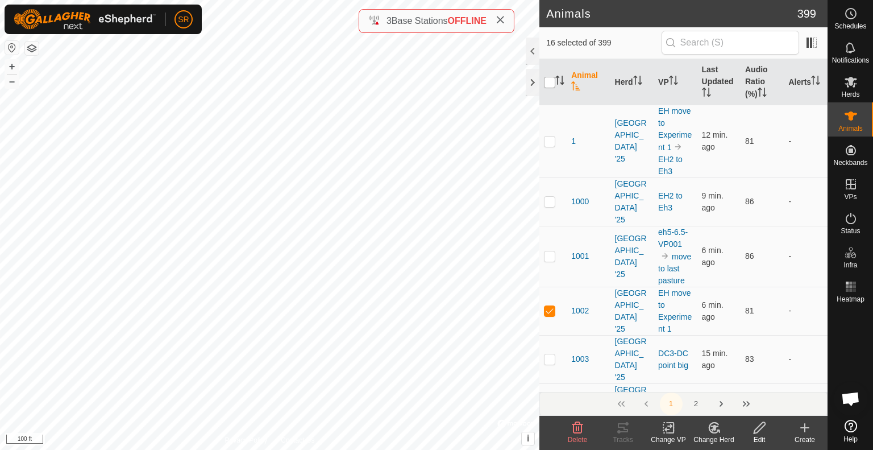
checkbox input "true"
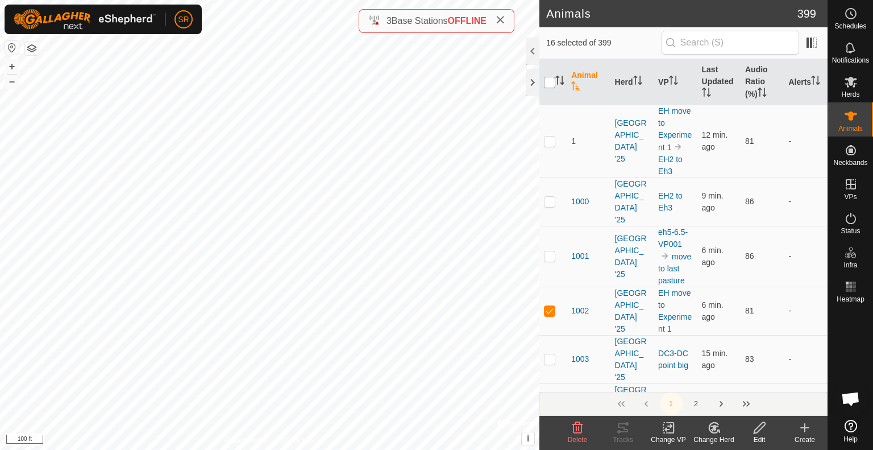
checkbox input "true"
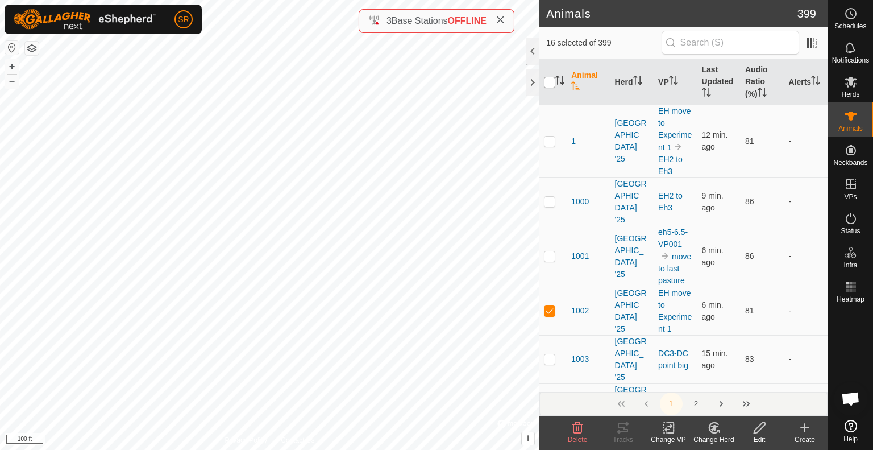
checkbox input "true"
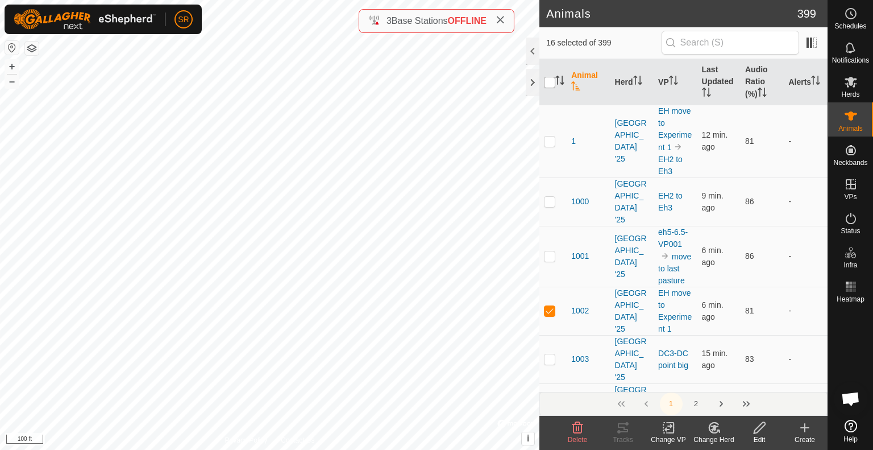
checkbox input "true"
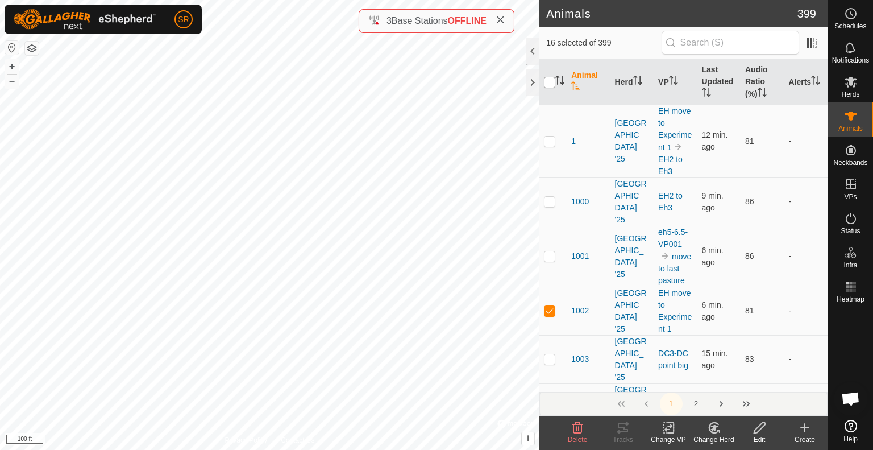
checkbox input "true"
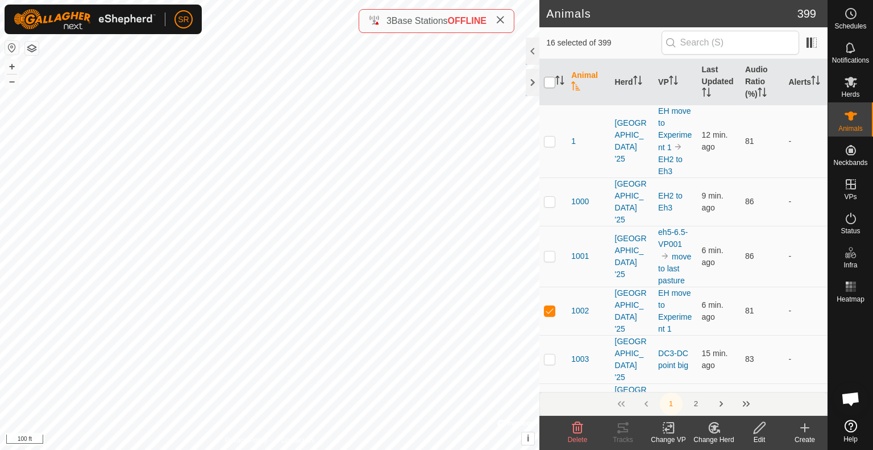
checkbox input "true"
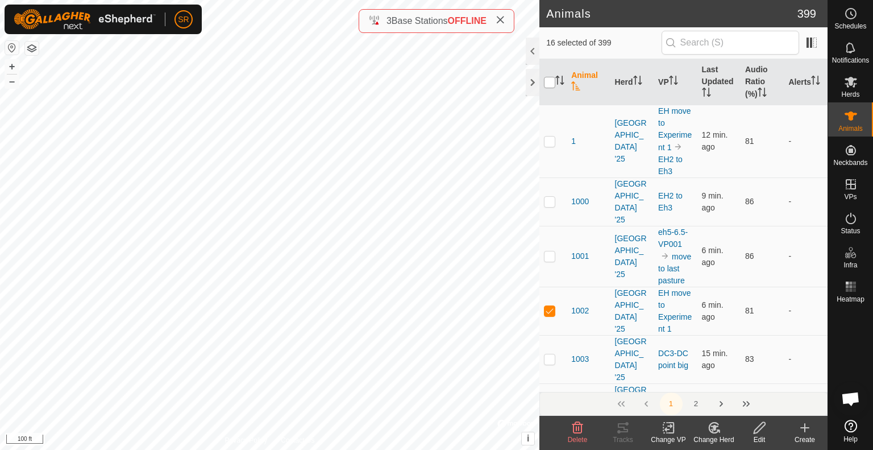
checkbox input "true"
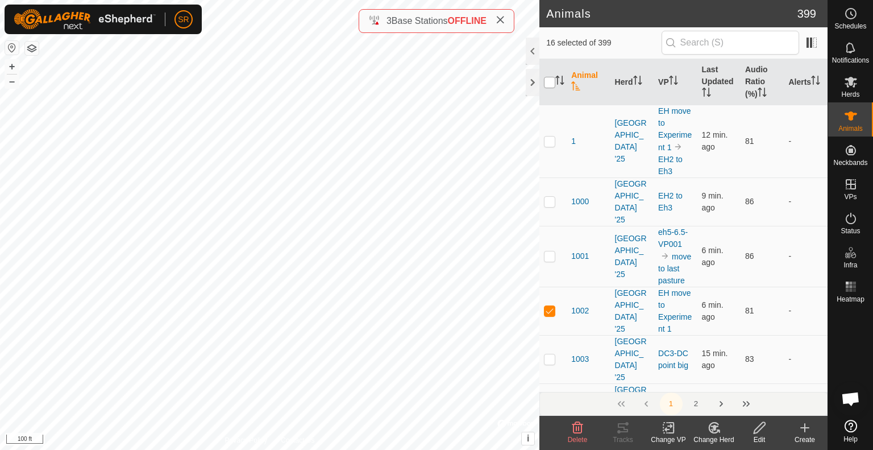
checkbox input "true"
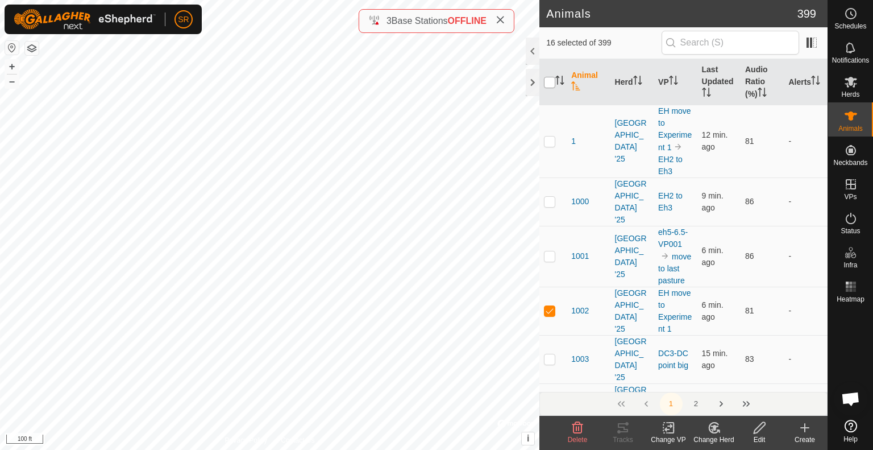
checkbox input "true"
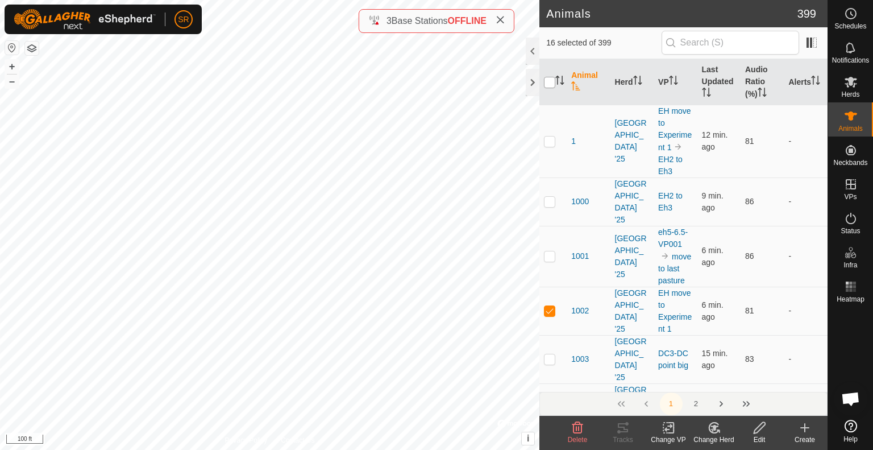
checkbox input "true"
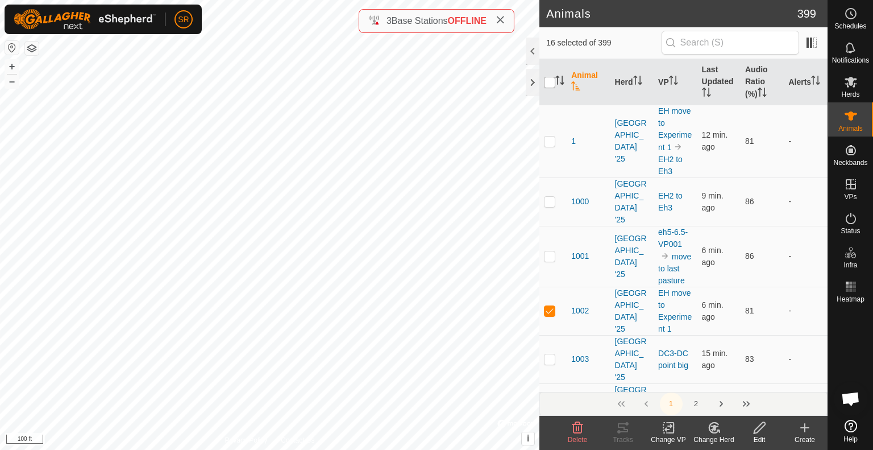
checkbox input "true"
click at [553, 85] on input "checkbox" at bounding box center [549, 82] width 11 height 11
click at [531, 82] on div at bounding box center [533, 82] width 14 height 27
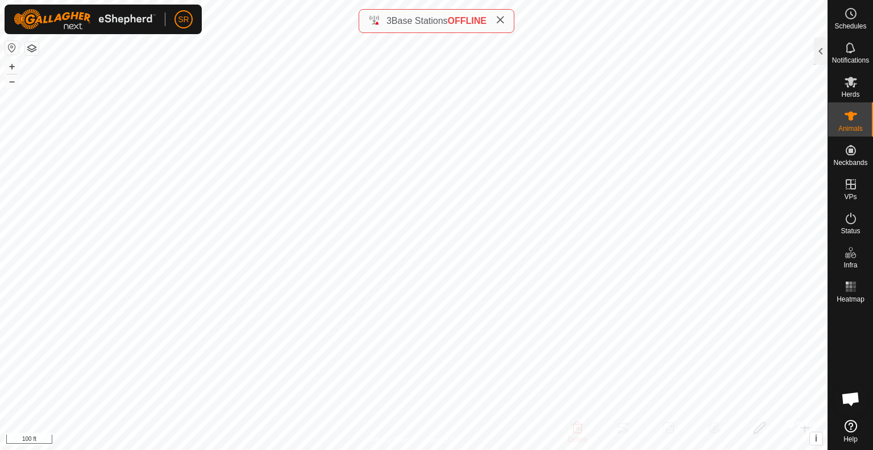
click at [415, 21] on div "Animals 399 0 selected of 399 Animal Herd VP Last Updated Audio Ratio (%) Alert…" at bounding box center [414, 225] width 828 height 450
click at [80, 449] on html "SR Schedules Notifications Herds Animals Neckbands VPs Status Infra Heatmap Hel…" at bounding box center [436, 225] width 873 height 450
click at [819, 56] on div at bounding box center [821, 51] width 14 height 27
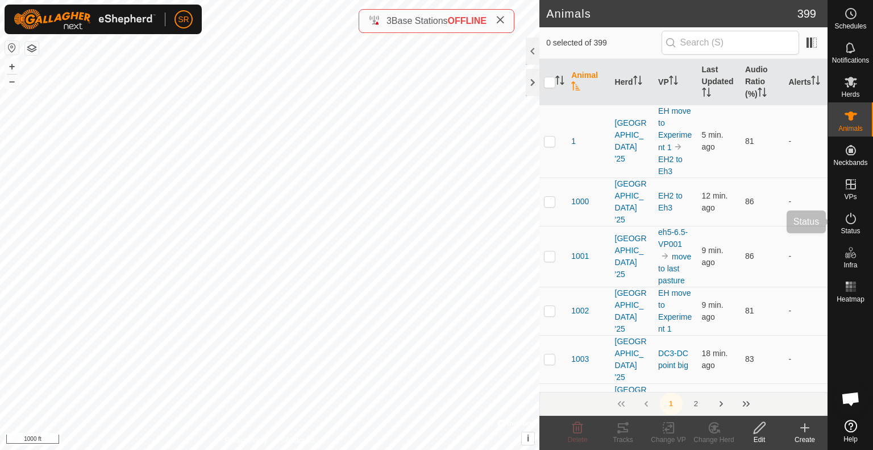
click at [850, 220] on icon at bounding box center [851, 219] width 14 height 14
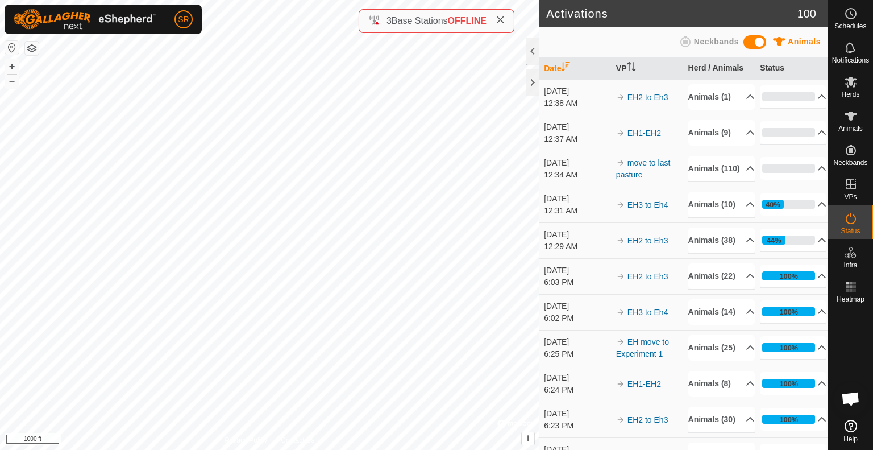
click at [850, 220] on icon at bounding box center [851, 219] width 14 height 14
